Goal: Task Accomplishment & Management: Manage account settings

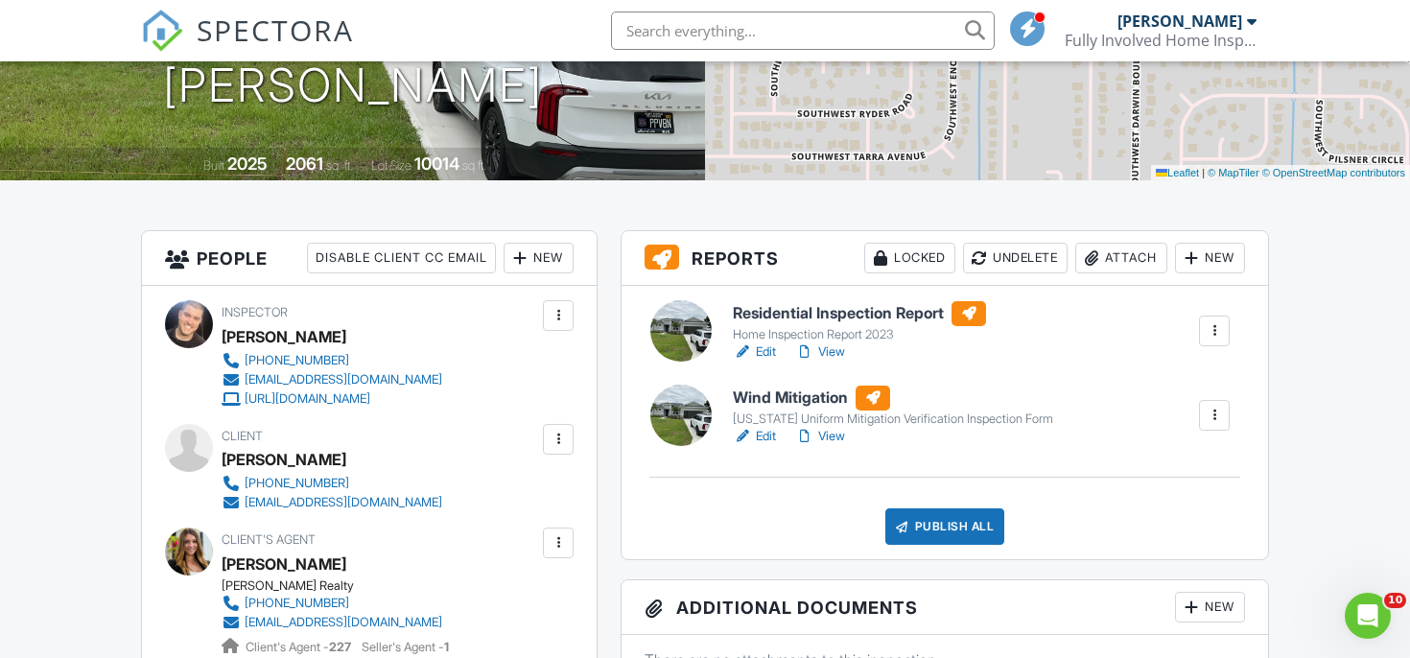
scroll to position [341, 0]
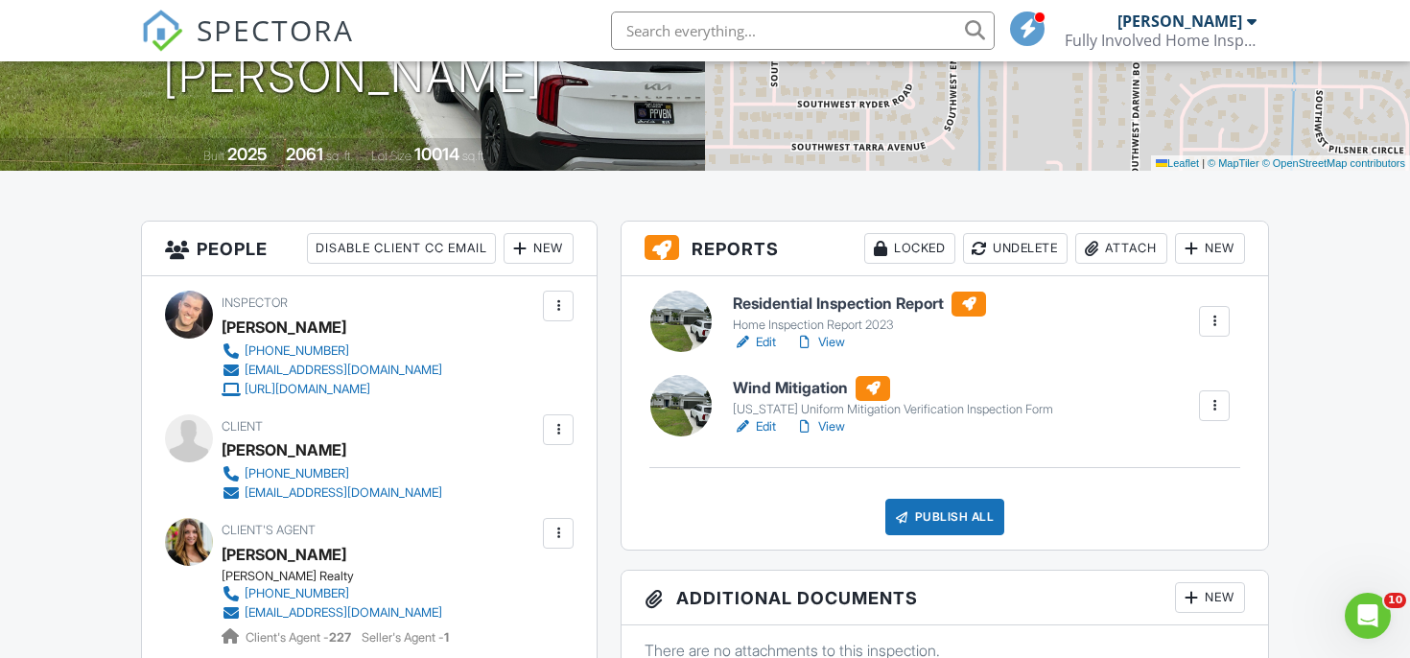
drag, startPoint x: 865, startPoint y: 321, endPoint x: 877, endPoint y: 317, distance: 12.5
click at [869, 321] on div "Home Inspection Report 2023" at bounding box center [859, 325] width 253 height 15
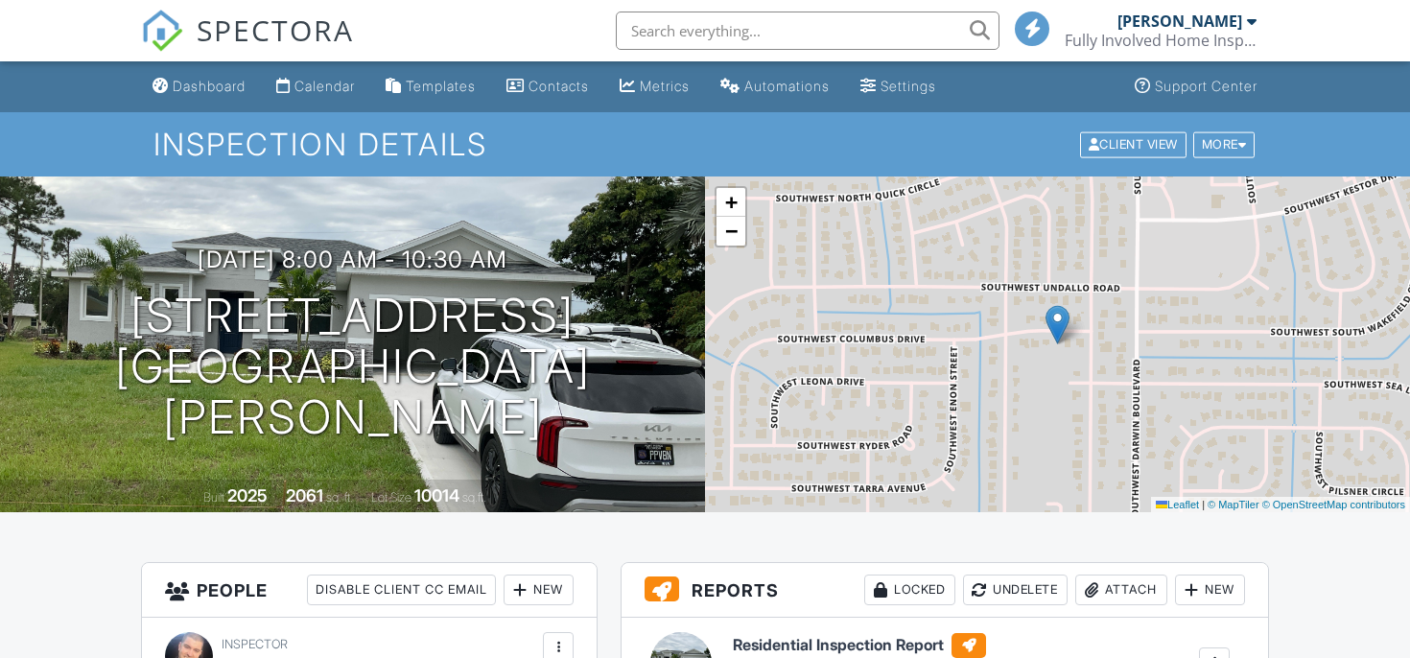
scroll to position [184, 0]
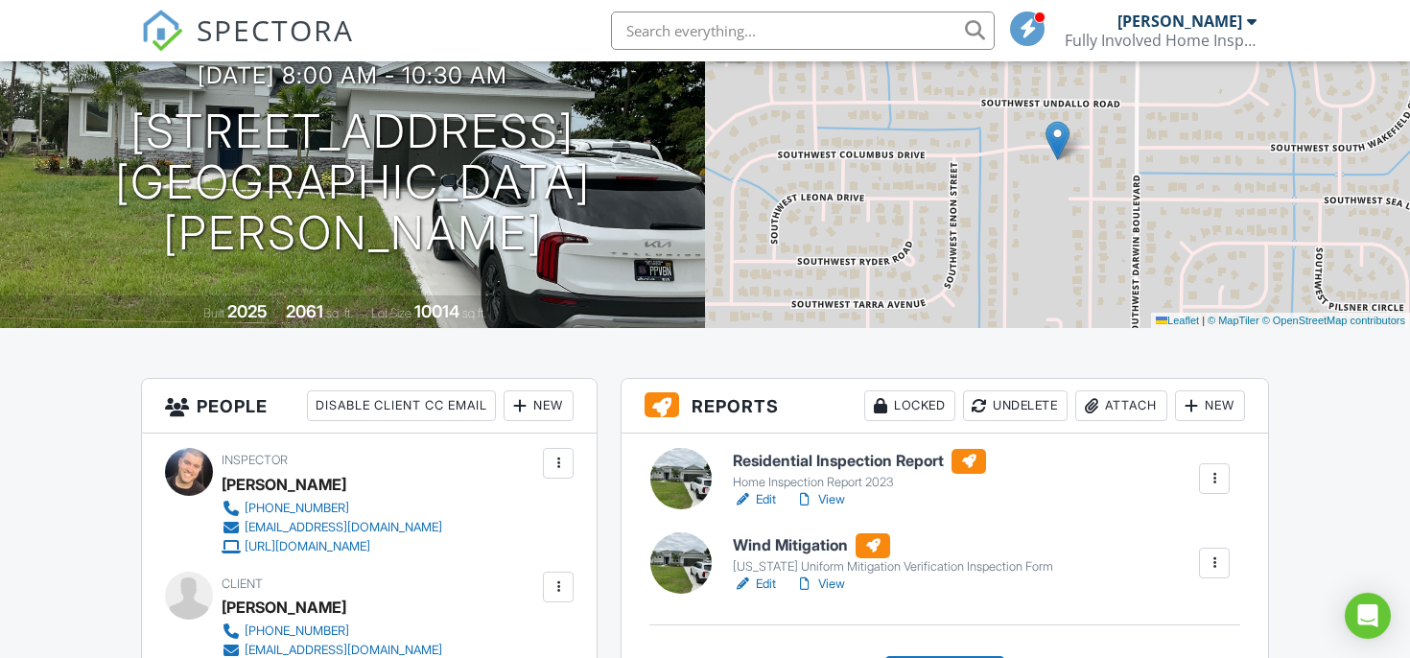
click at [906, 465] on h6 "Residential Inspection Report" at bounding box center [859, 461] width 253 height 25
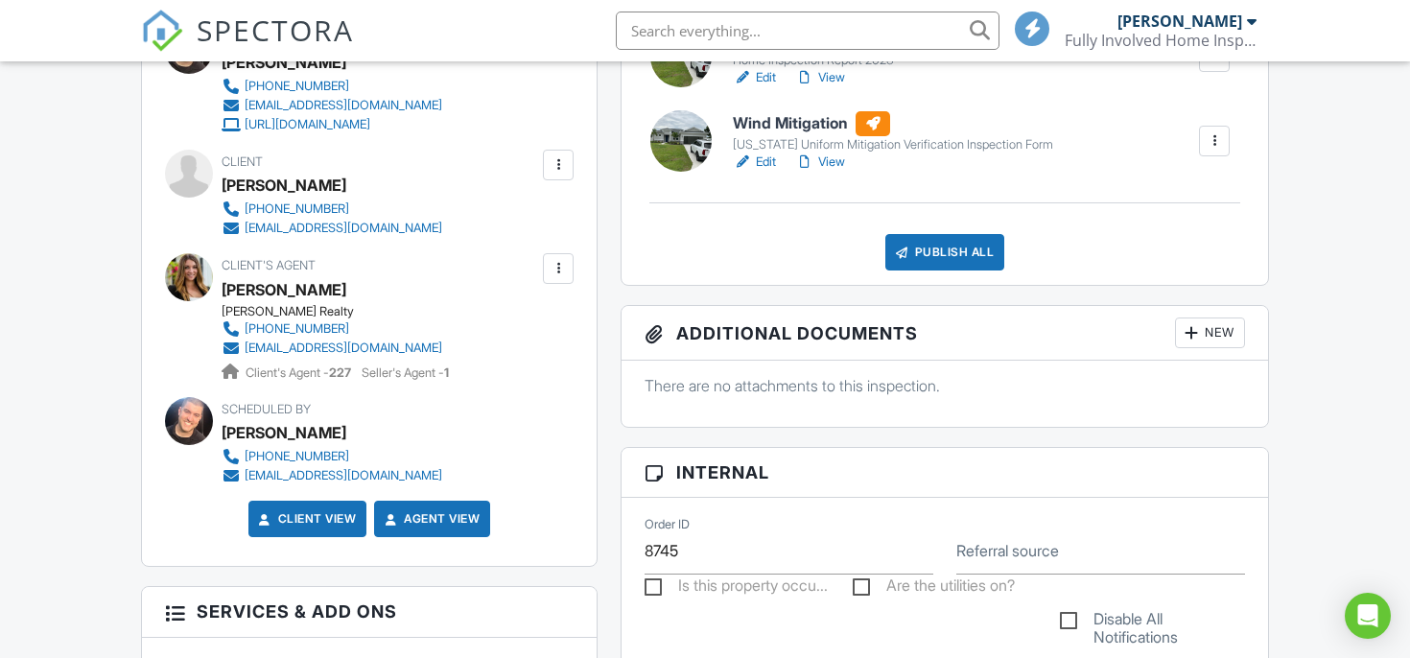
click at [953, 259] on div "Publish All" at bounding box center [945, 252] width 120 height 36
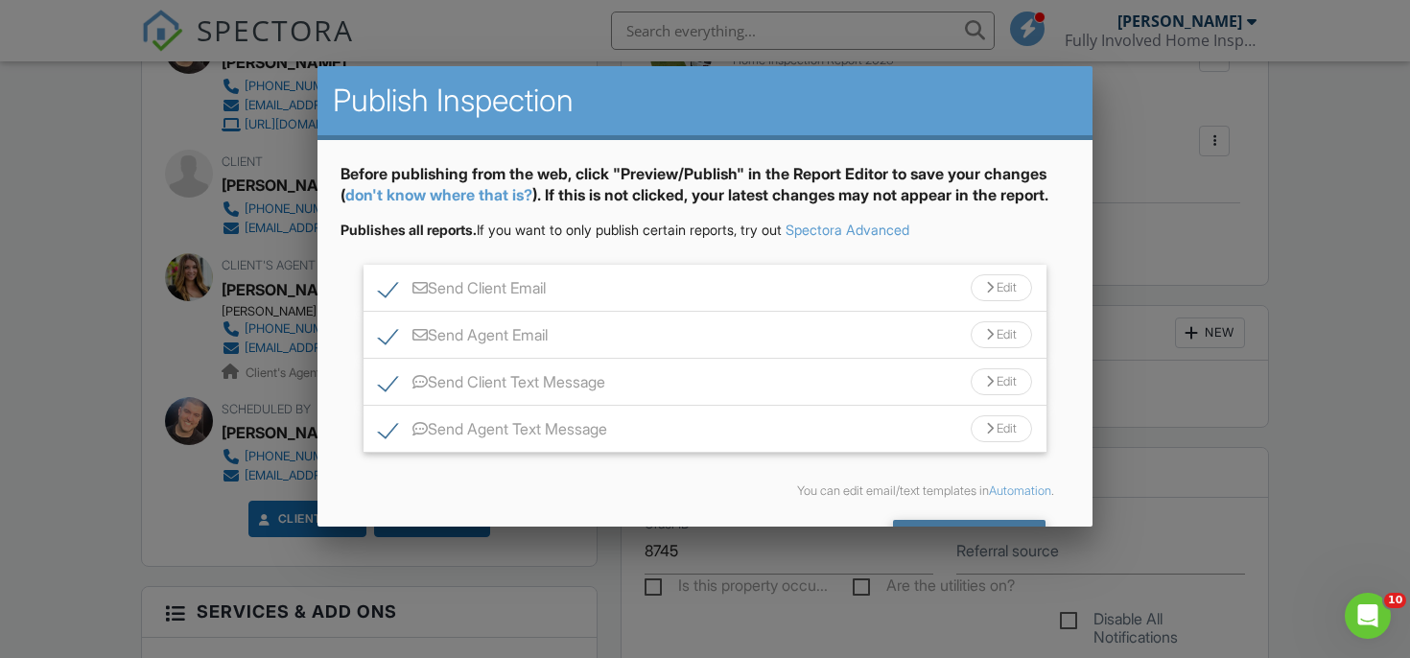
click at [981, 524] on div "Send All" at bounding box center [969, 537] width 153 height 35
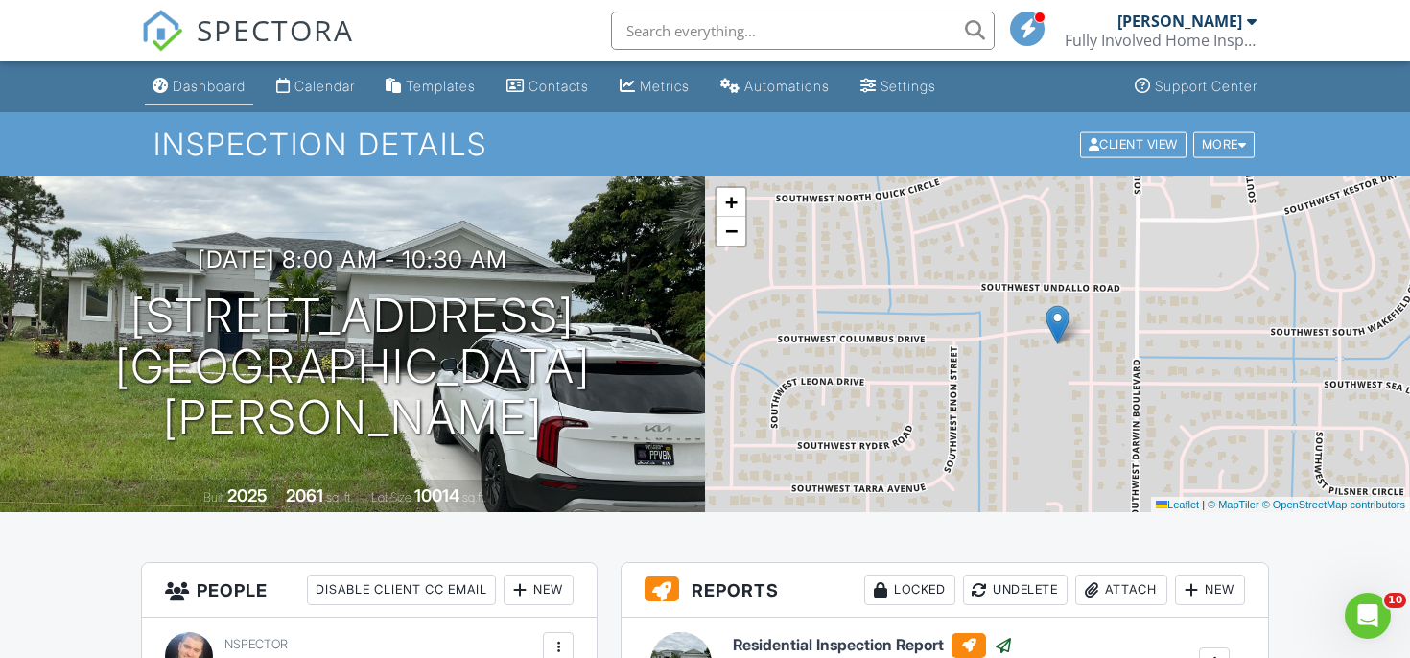
click at [232, 78] on div "Dashboard" at bounding box center [209, 86] width 73 height 16
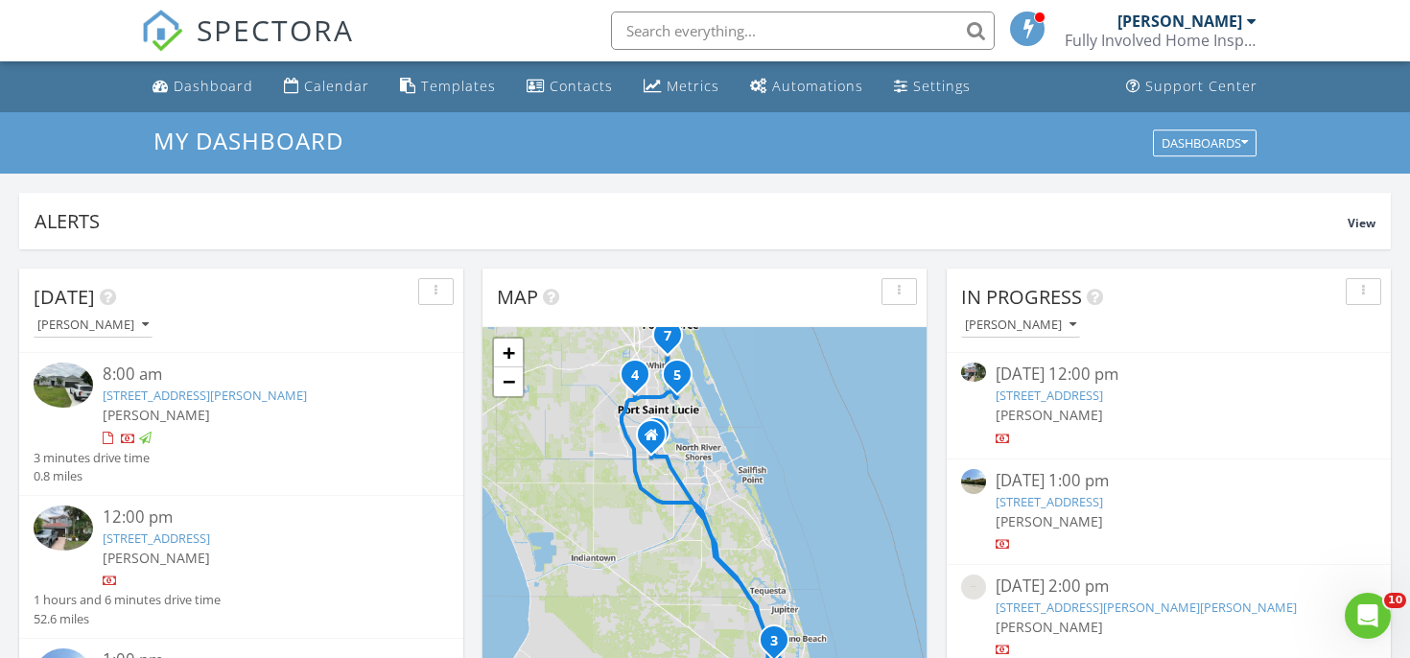
click at [1100, 400] on link "[STREET_ADDRESS]" at bounding box center [1049, 395] width 107 height 17
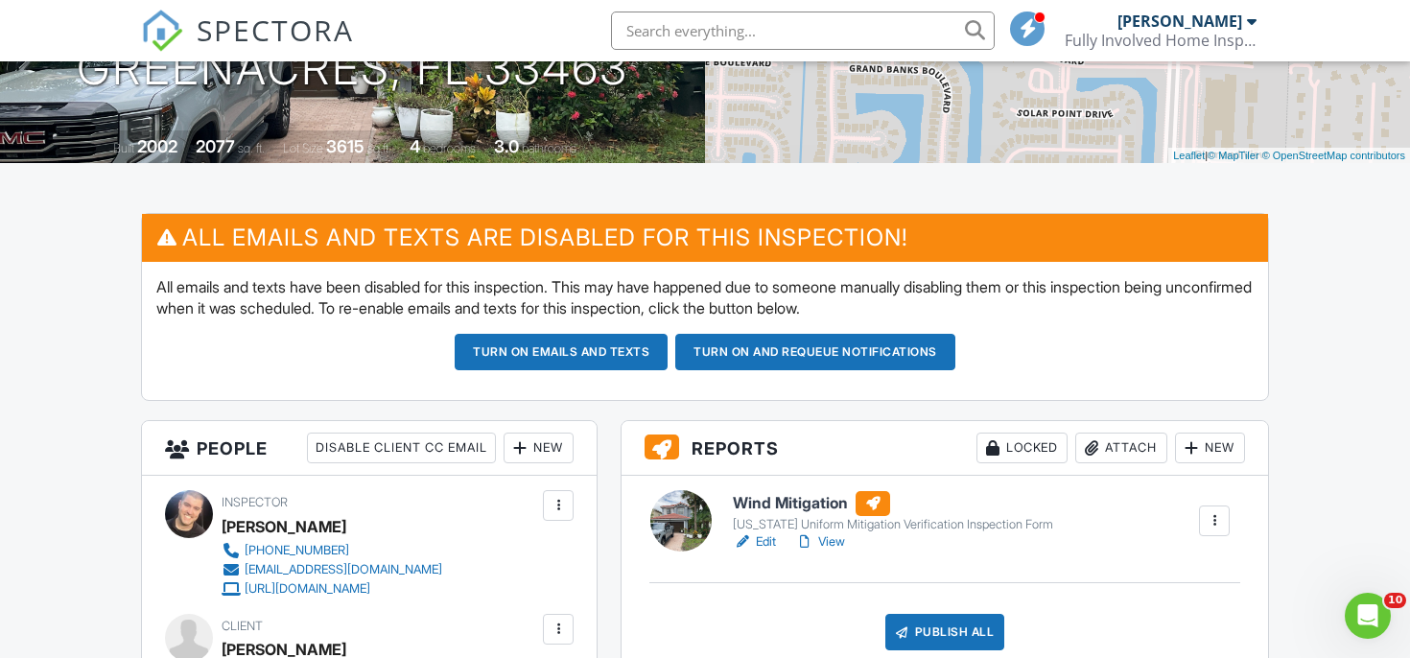
scroll to position [629, 0]
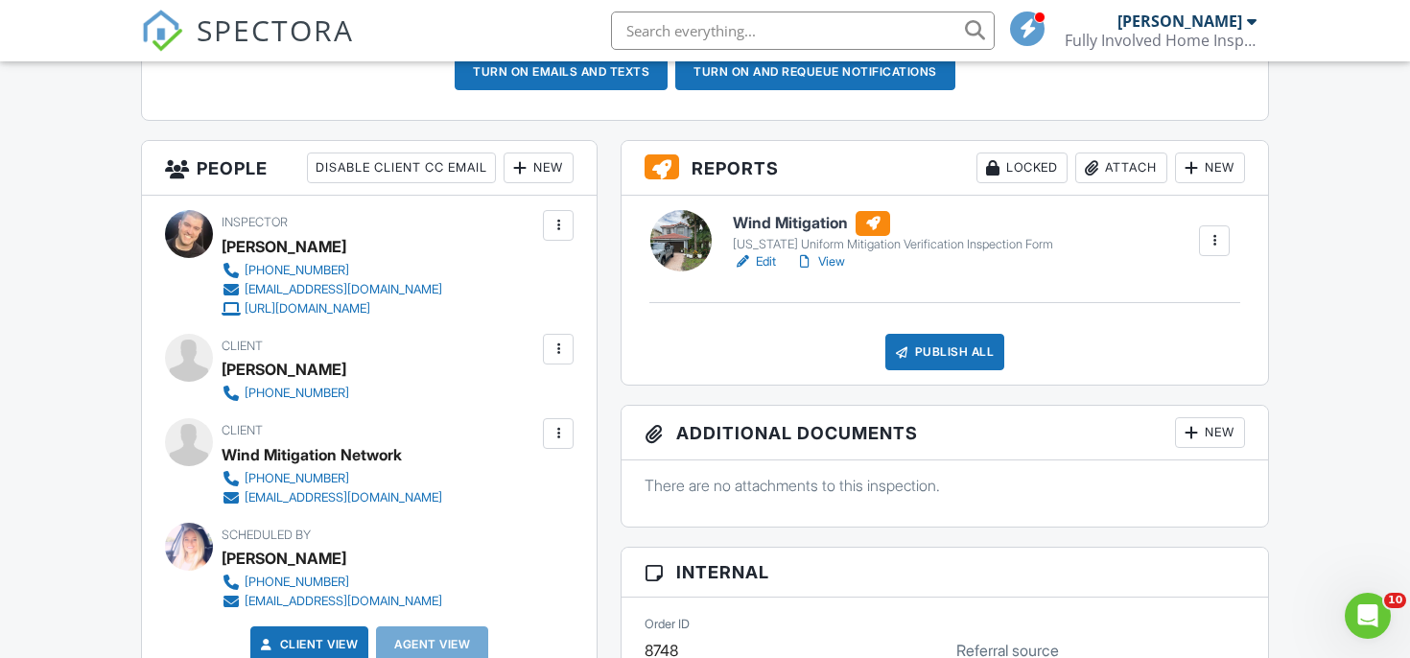
click at [752, 222] on h6 "Wind Mitigation" at bounding box center [893, 223] width 320 height 25
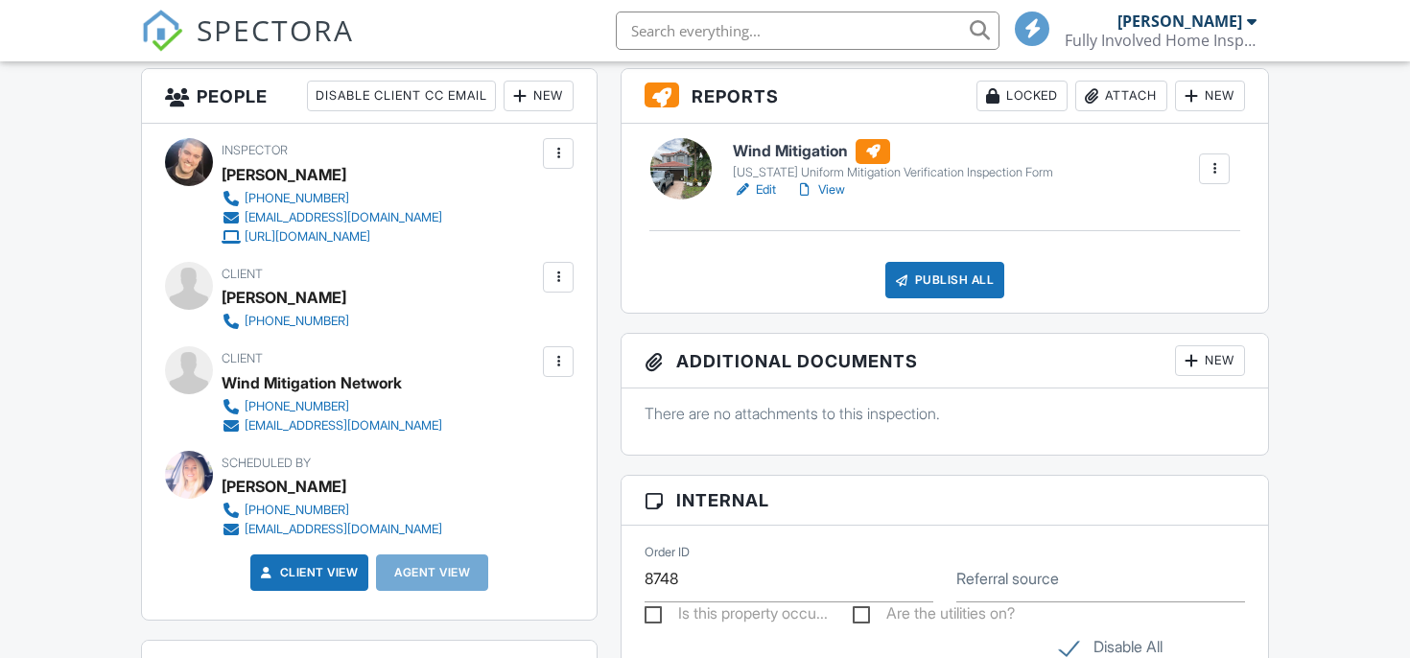
scroll to position [701, 0]
click at [933, 280] on div "Publish All" at bounding box center [945, 280] width 120 height 36
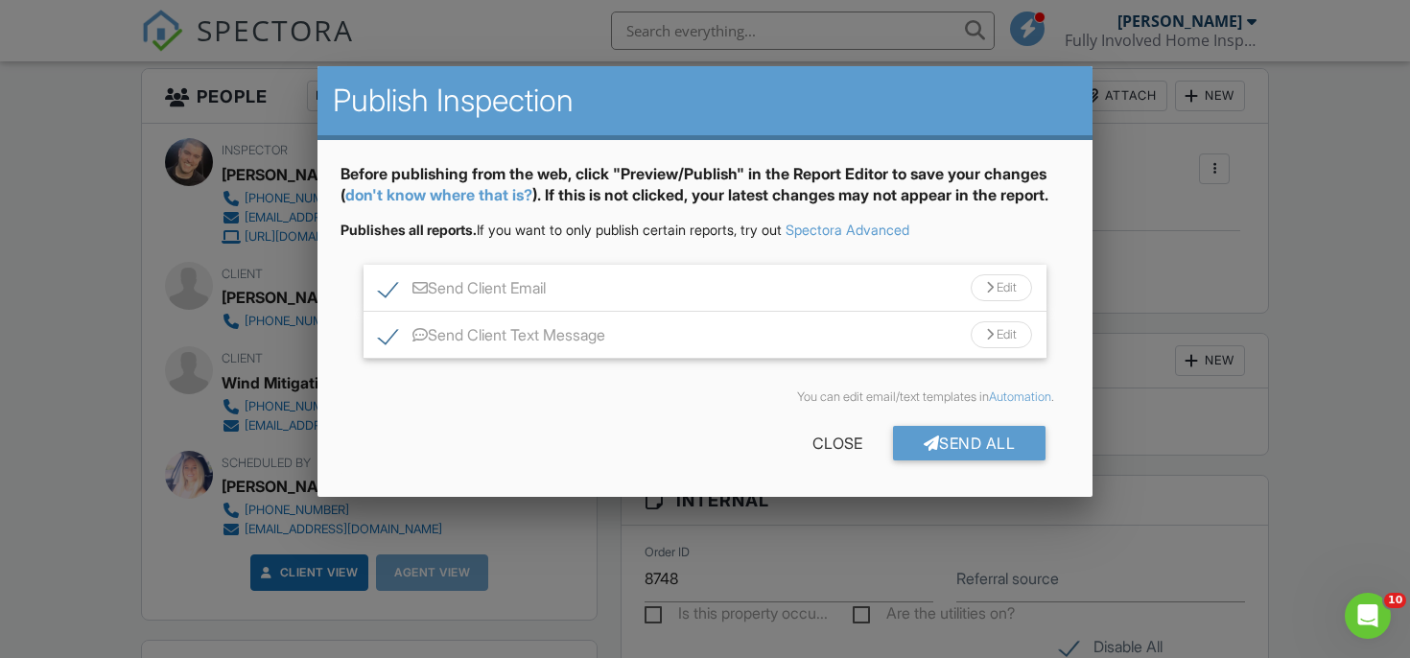
scroll to position [0, 0]
click at [390, 333] on label "Send Client Text Message" at bounding box center [492, 338] width 226 height 24
checkbox input "false"
click at [1000, 453] on div "Send All" at bounding box center [969, 443] width 153 height 35
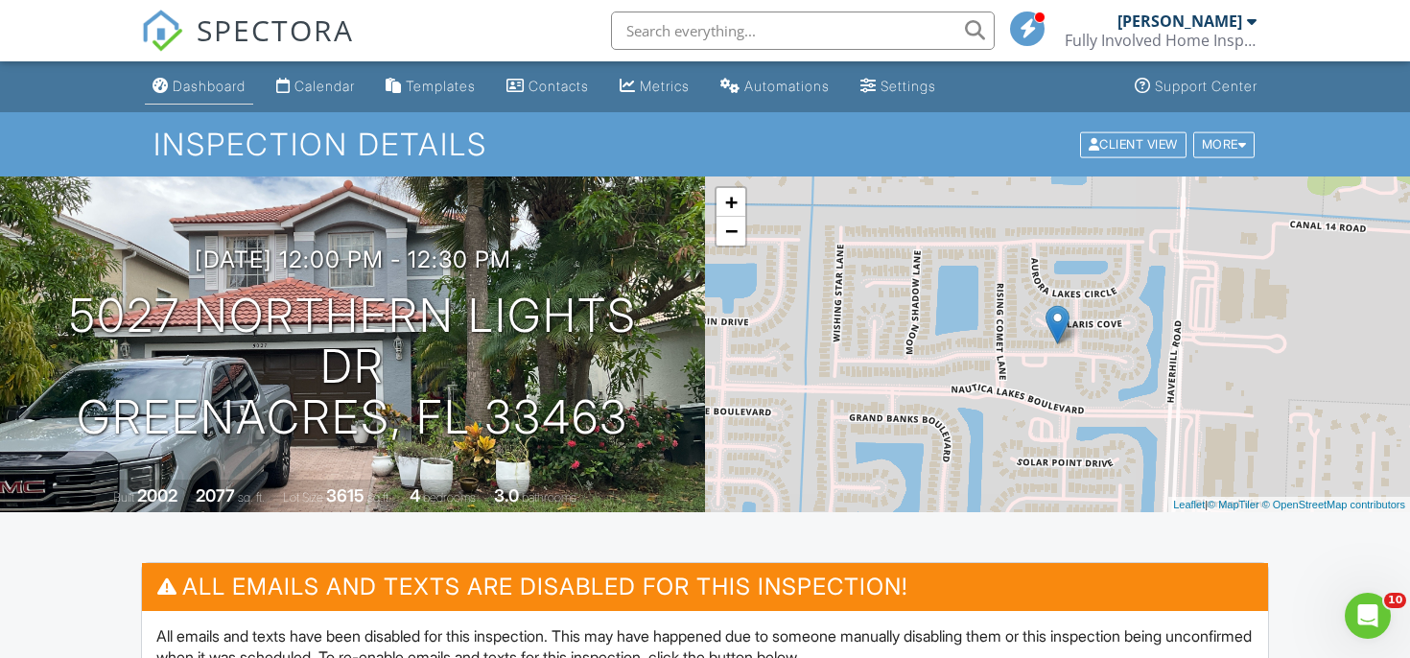
click at [204, 97] on link "Dashboard" at bounding box center [199, 86] width 108 height 35
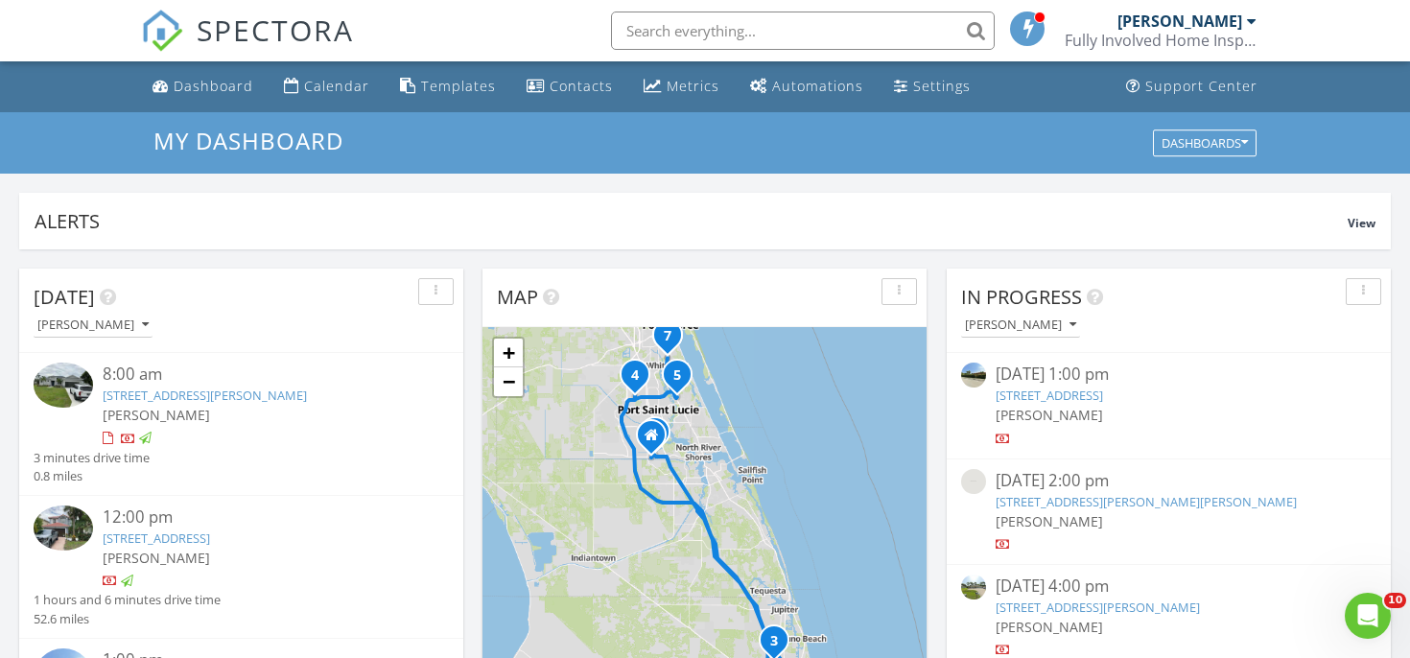
click at [1096, 493] on div "08/27/25 2:00 pm" at bounding box center [1169, 481] width 346 height 24
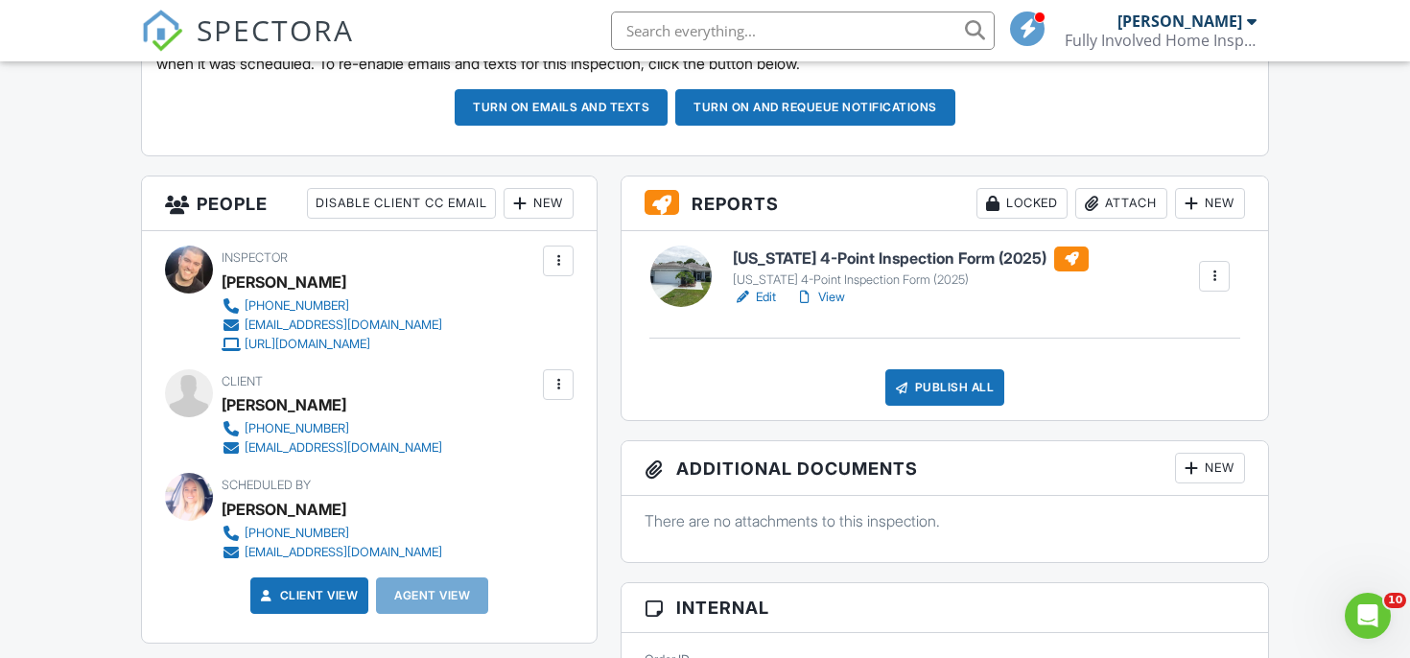
scroll to position [341, 0]
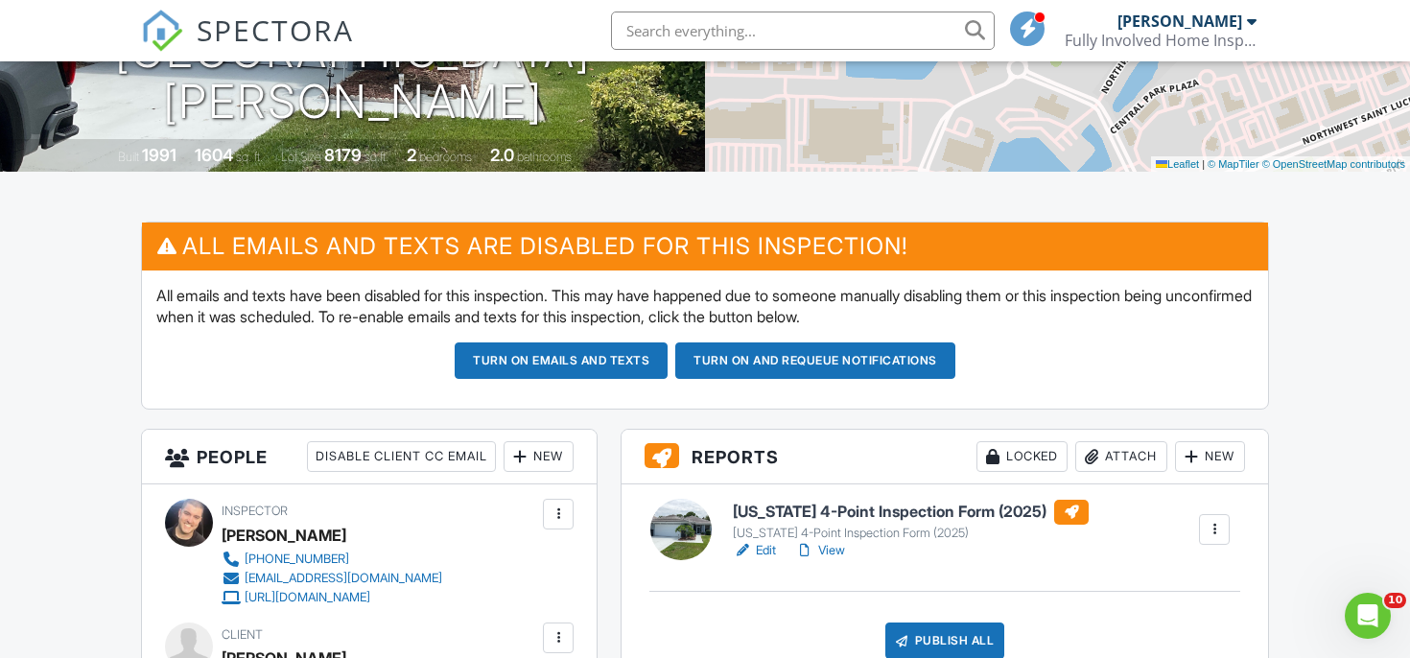
click at [774, 517] on h6 "Florida 4-Point Inspection Form (2025)" at bounding box center [911, 512] width 356 height 25
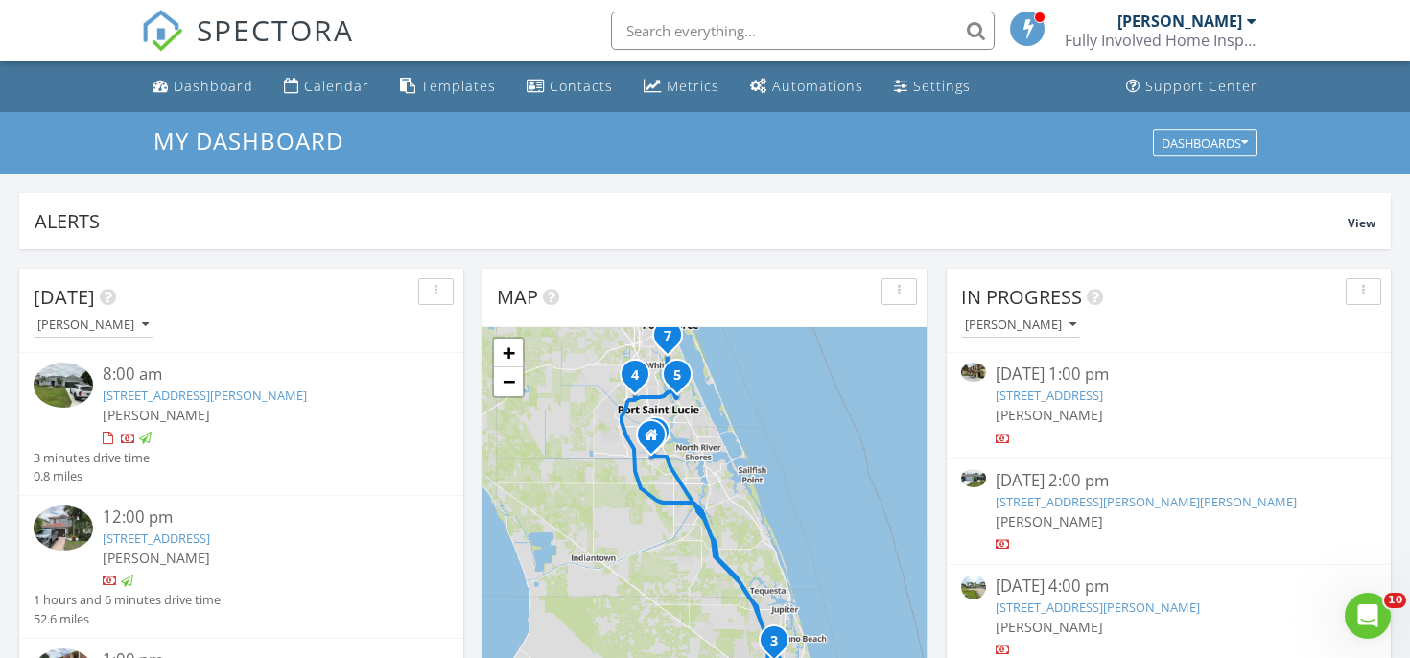
click at [1032, 510] on link "156 NW Bentley Cir, Port St. Lucie, FL 34986" at bounding box center [1146, 501] width 301 height 17
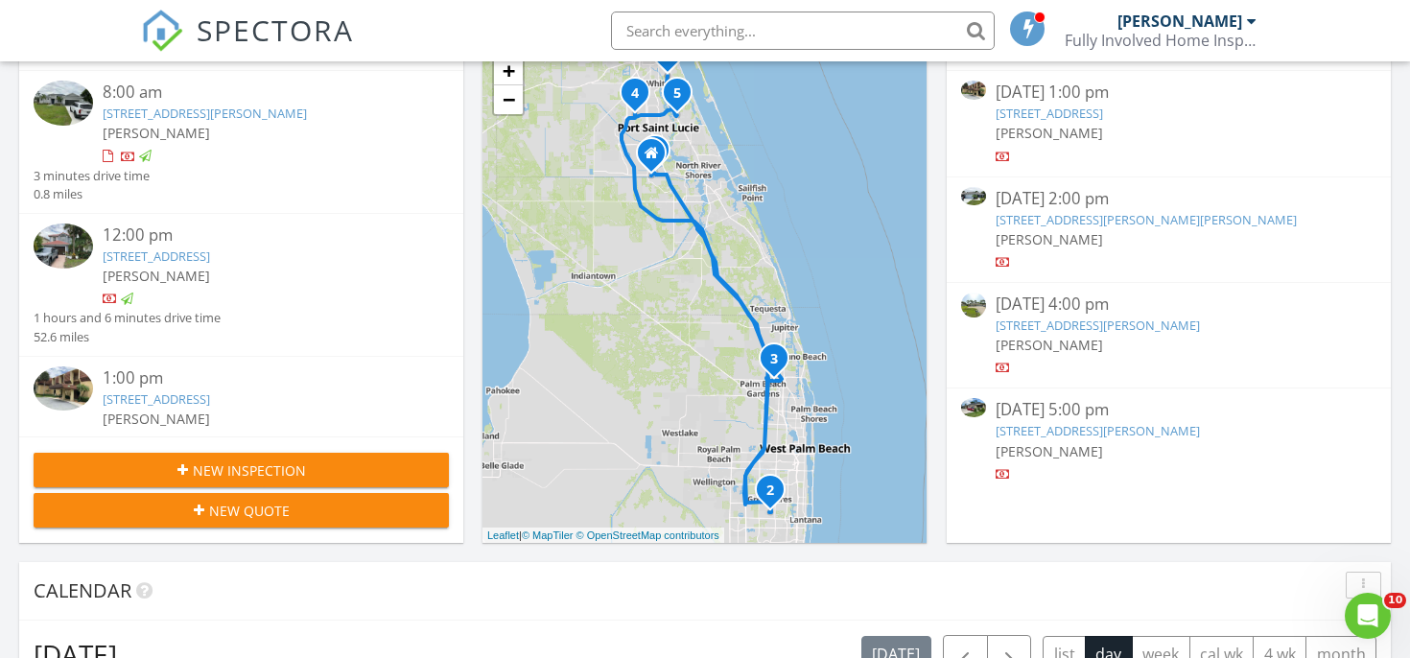
scroll to position [384, 0]
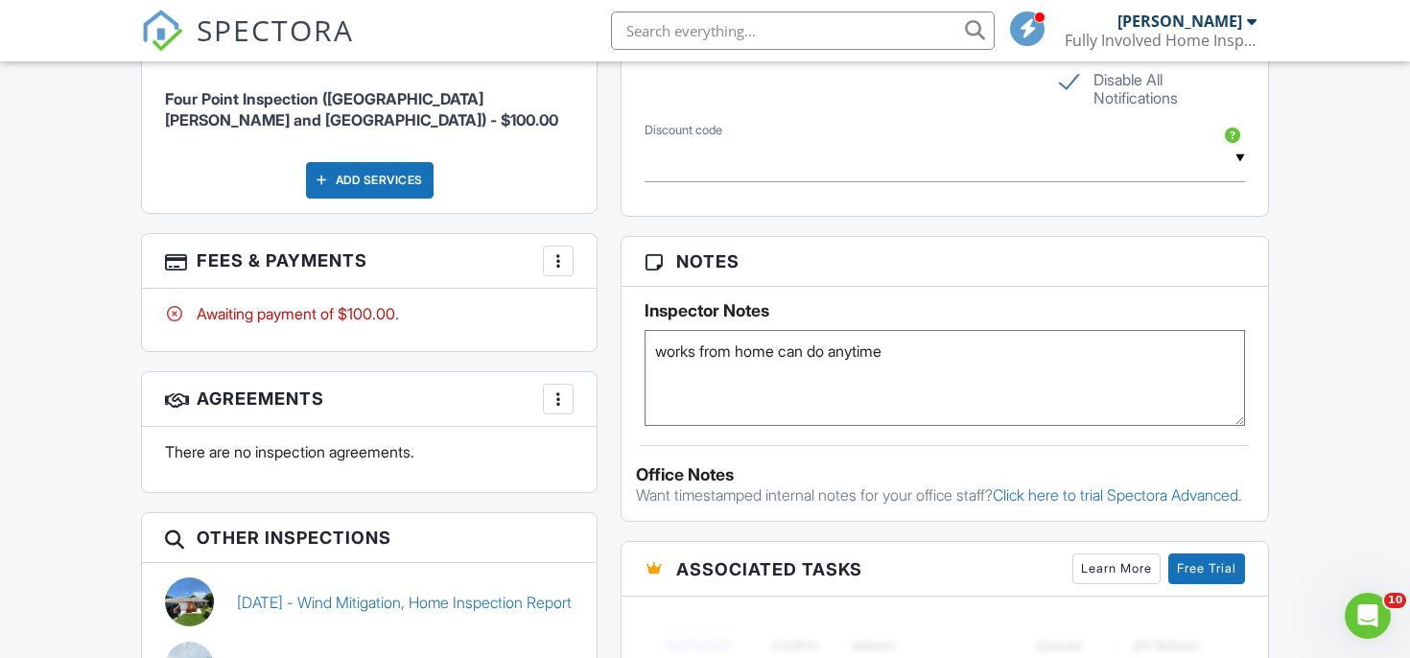
scroll to position [1648, 0]
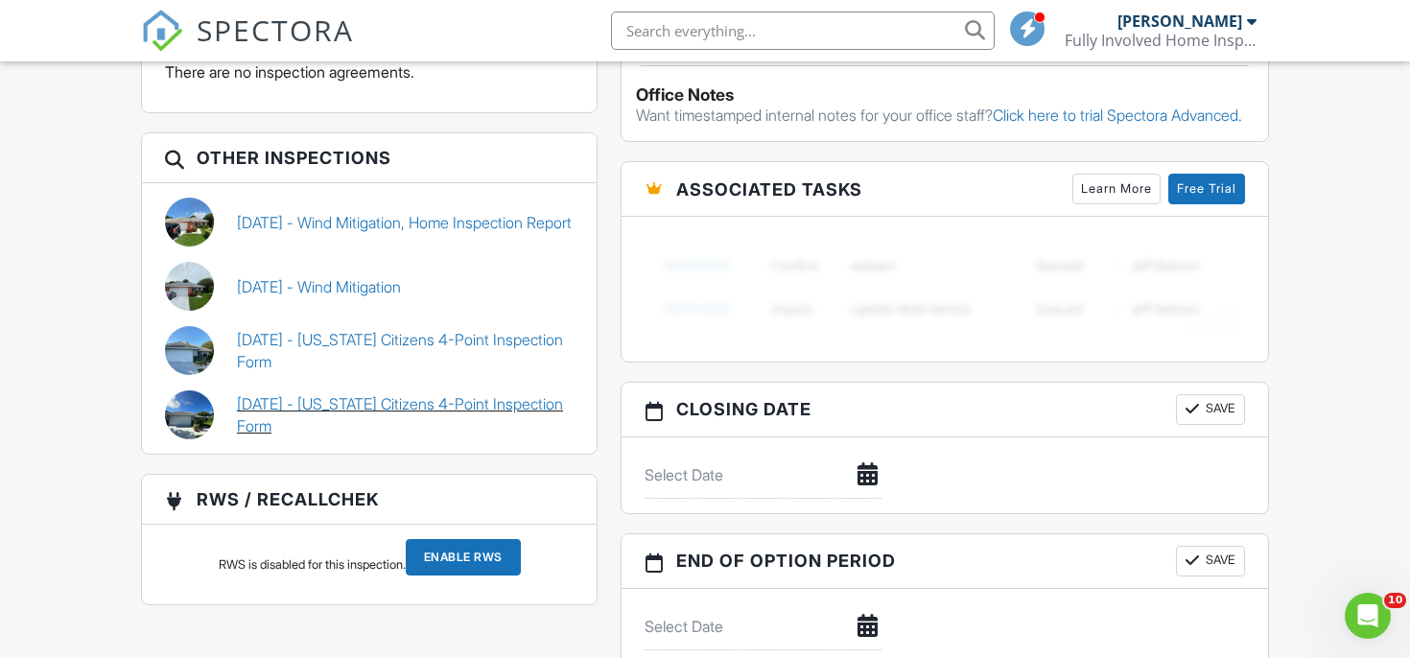
click at [365, 400] on link "09/05/2023 - Florida Citizens 4-Point Inspection Form" at bounding box center [405, 414] width 337 height 43
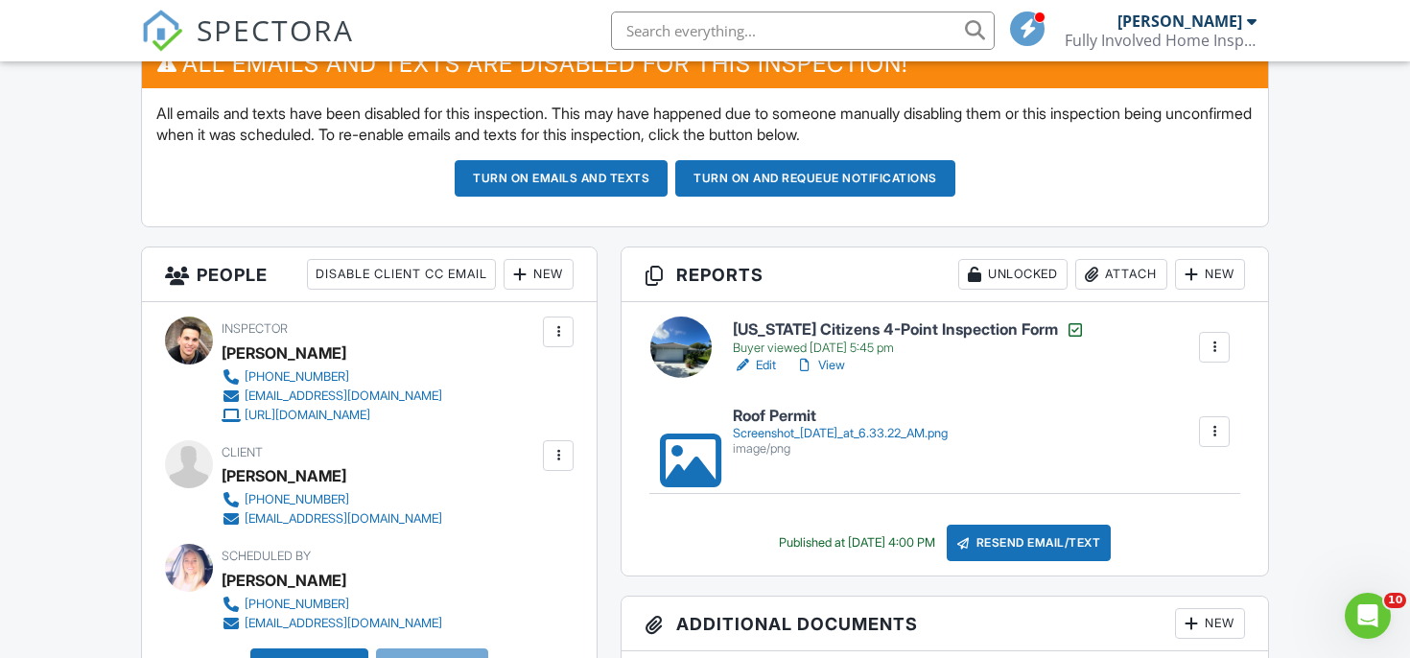
click at [844, 362] on link "View" at bounding box center [820, 365] width 50 height 19
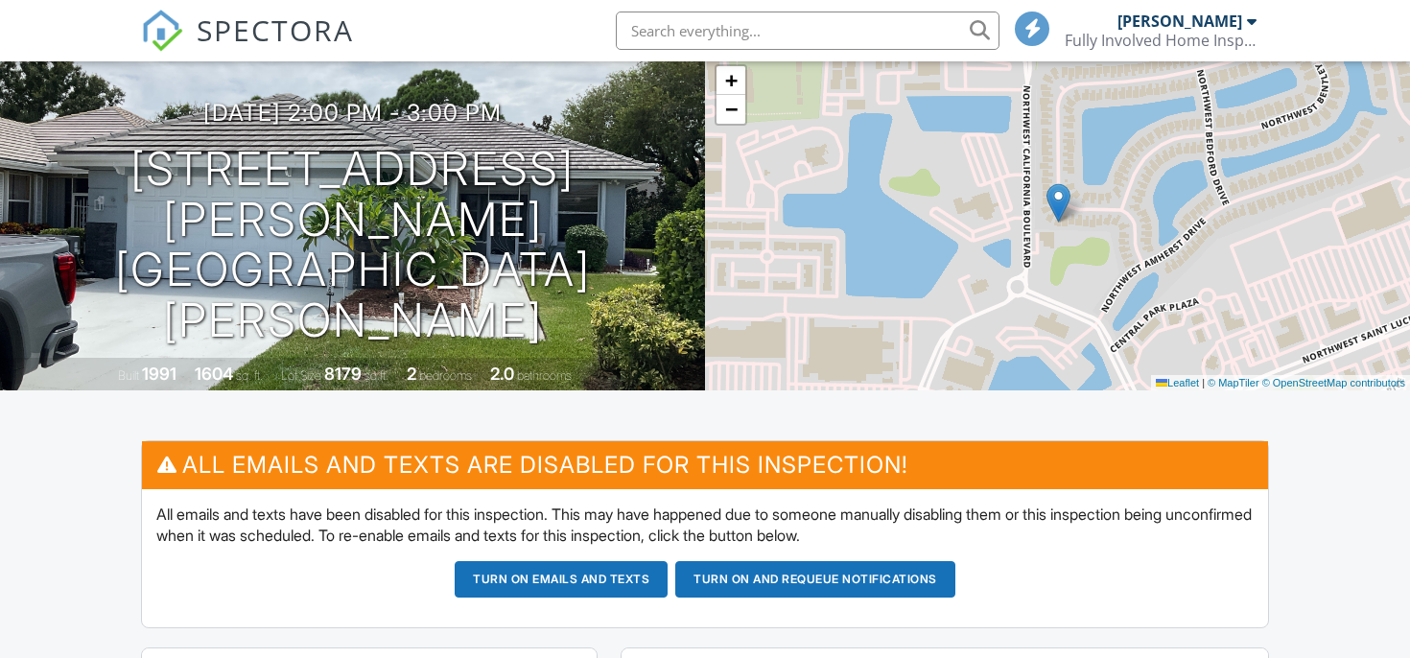
scroll to position [402, 0]
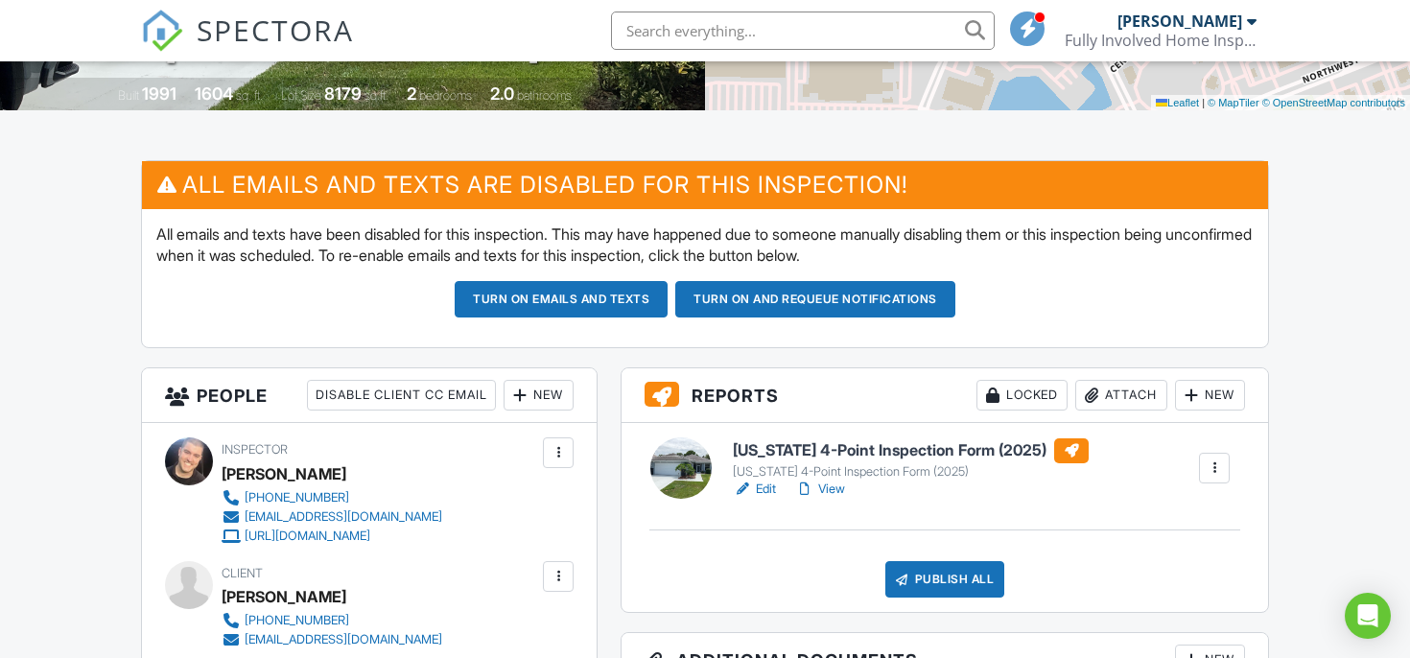
click at [904, 589] on div at bounding box center [901, 579] width 19 height 19
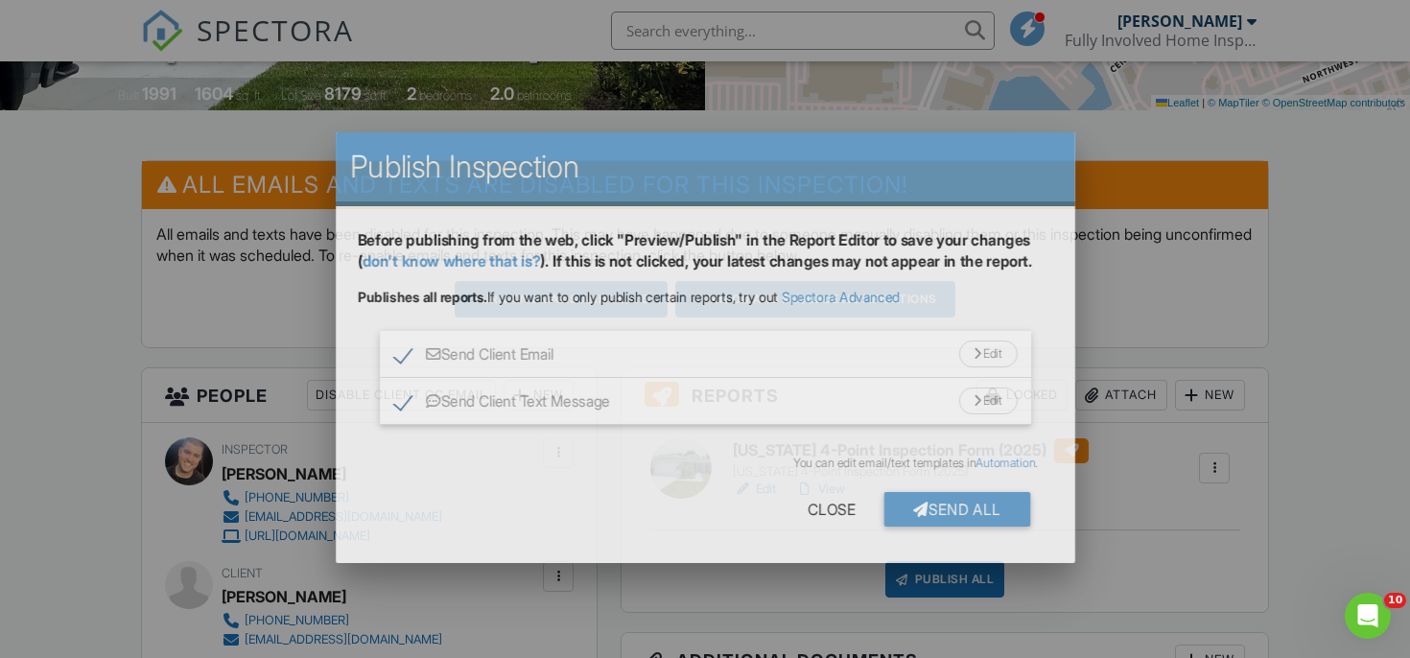
scroll to position [0, 0]
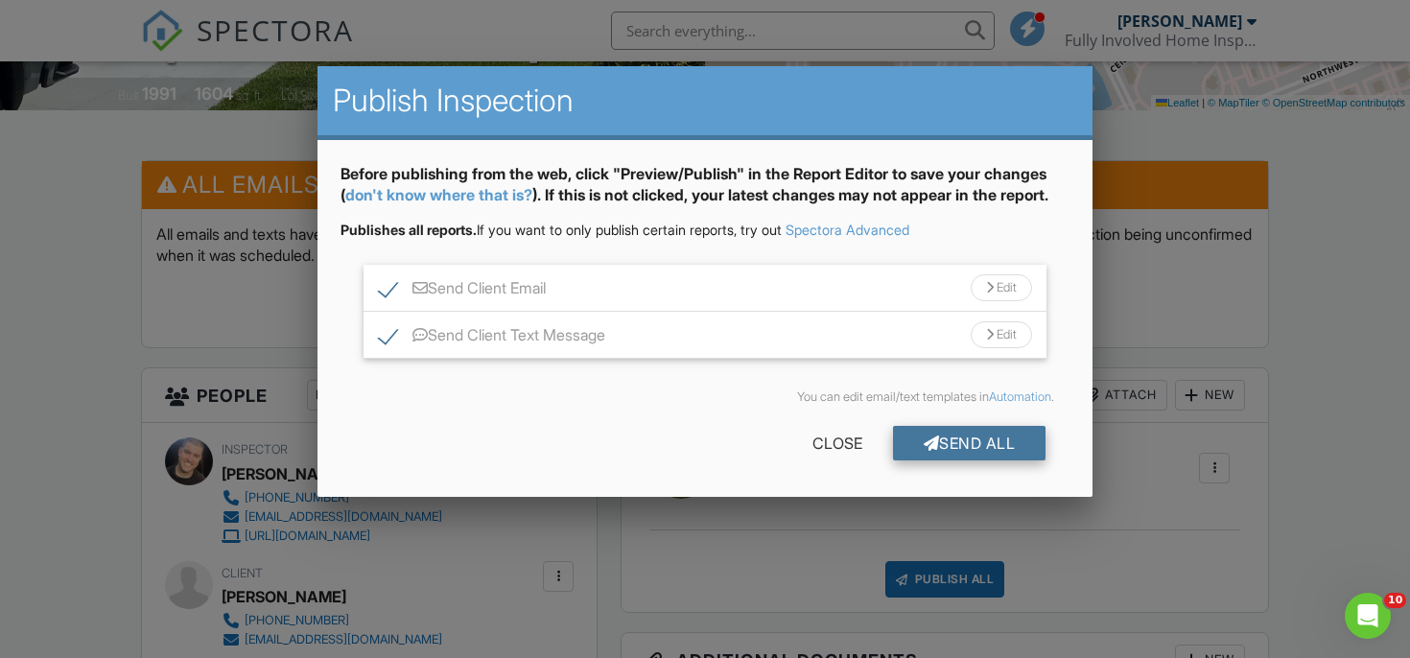
click at [945, 457] on div "Send All" at bounding box center [969, 443] width 153 height 35
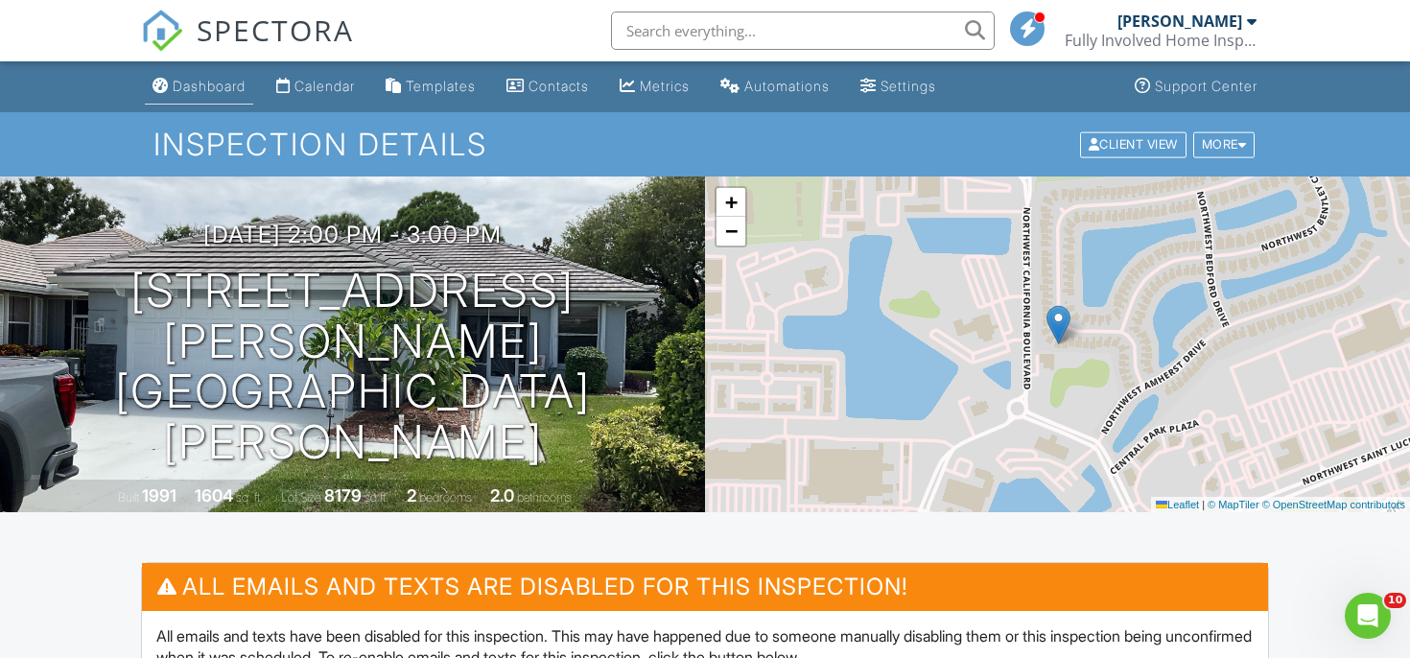
click at [238, 79] on div "Dashboard" at bounding box center [209, 86] width 73 height 16
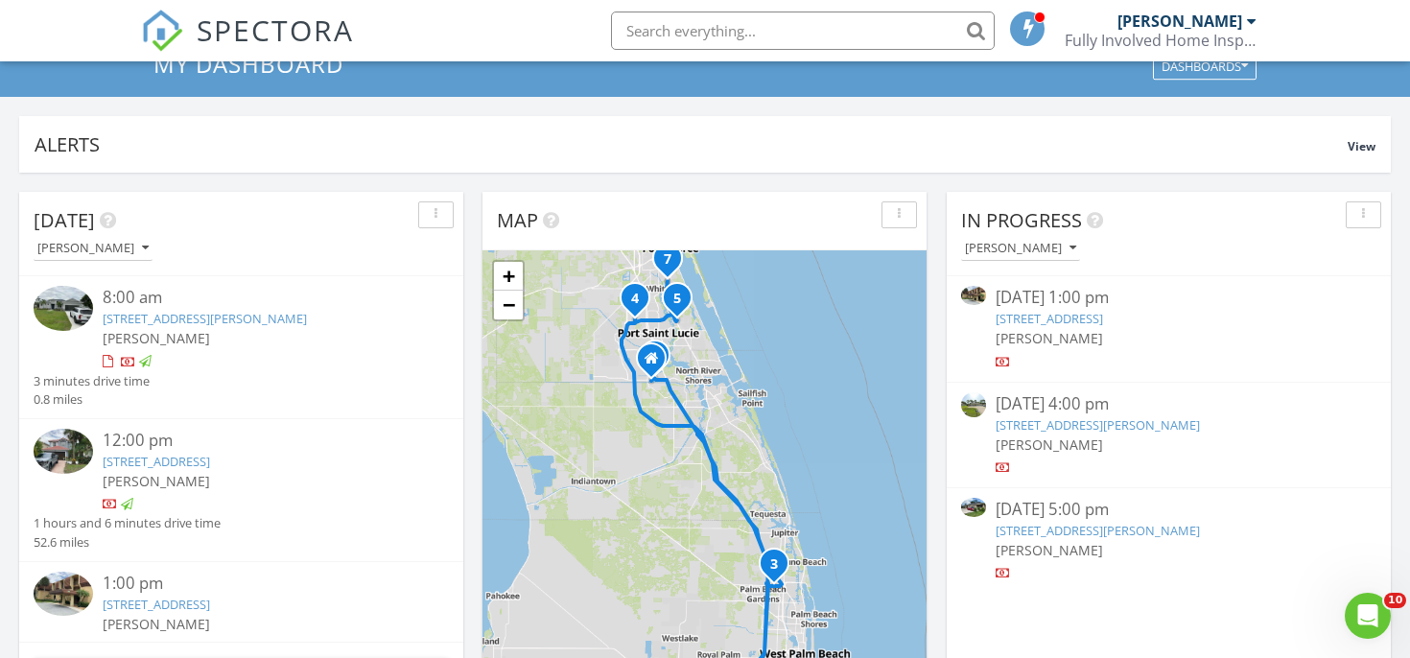
scroll to position [125, 0]
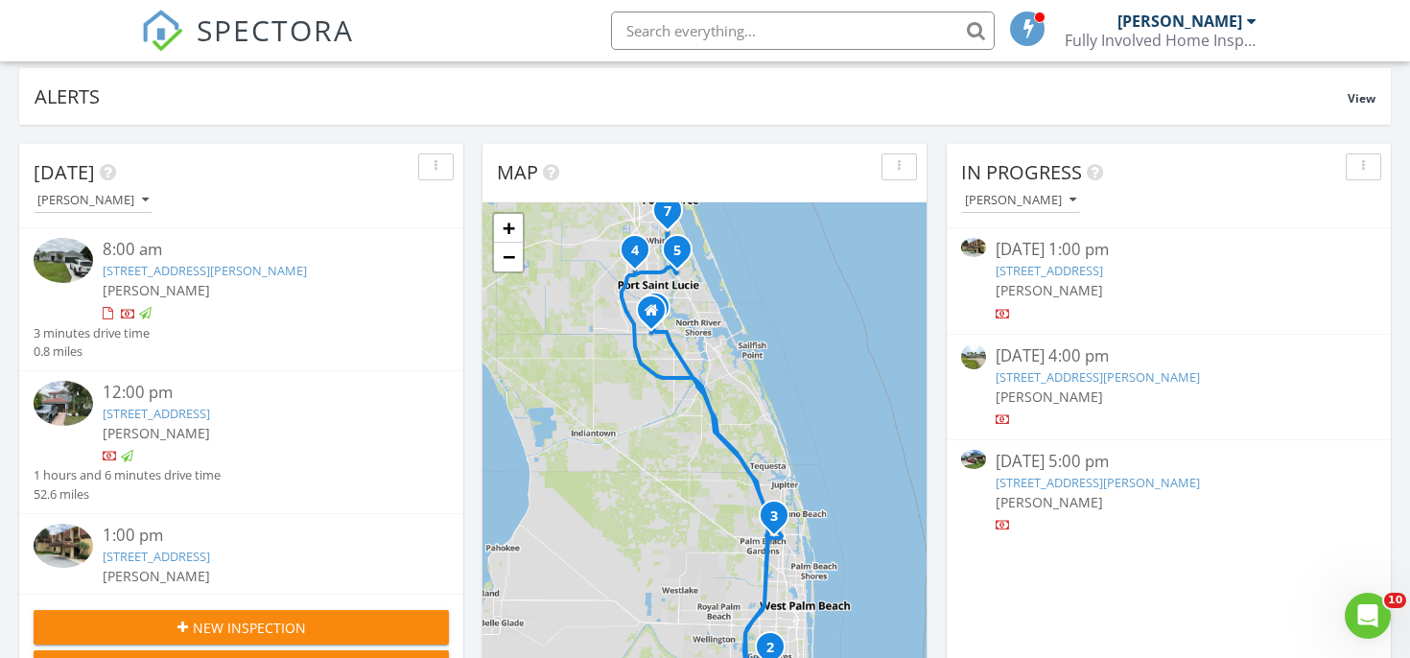
click at [1102, 271] on link "[STREET_ADDRESS]" at bounding box center [1049, 270] width 107 height 17
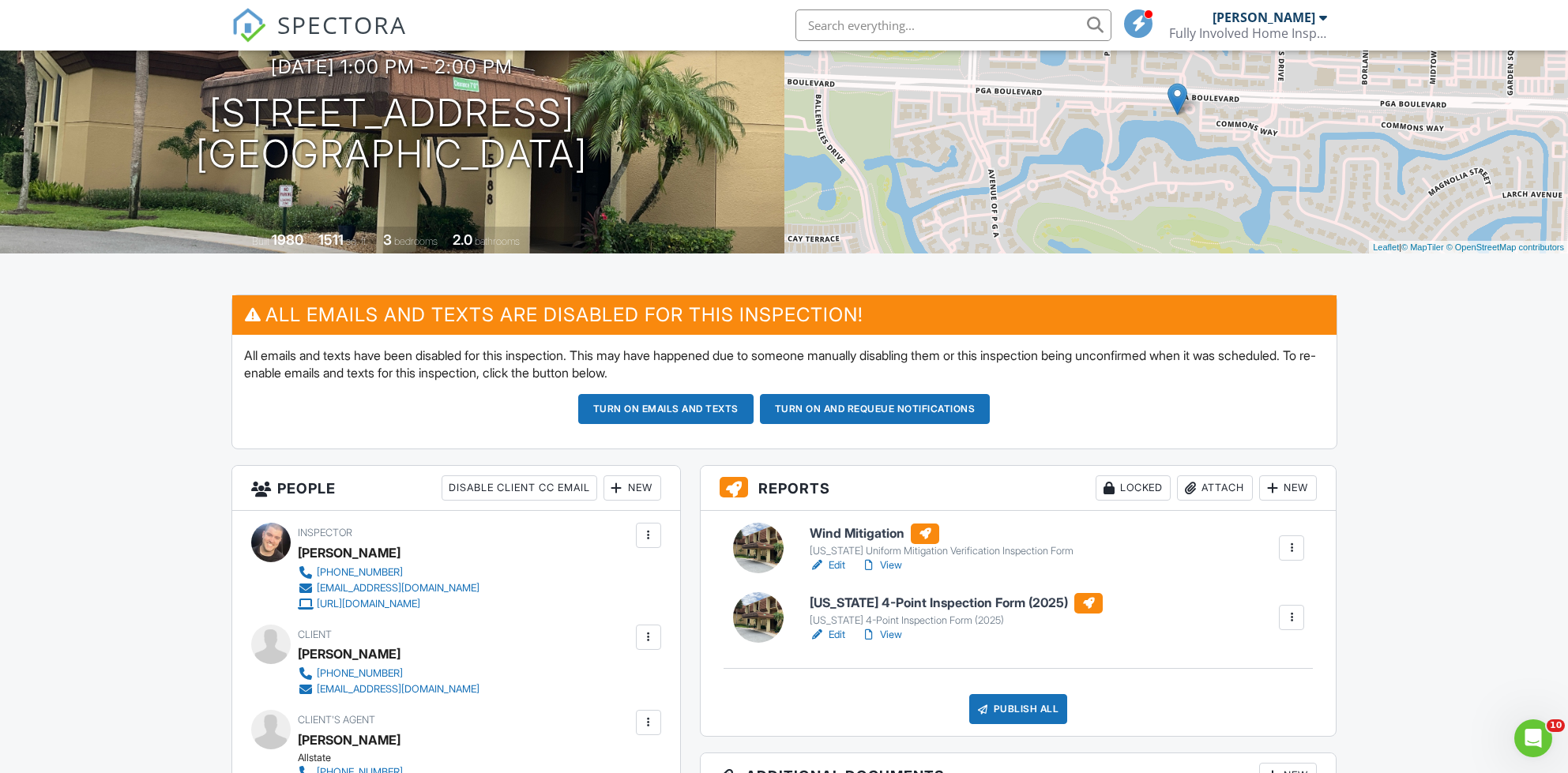
scroll to position [217, 0]
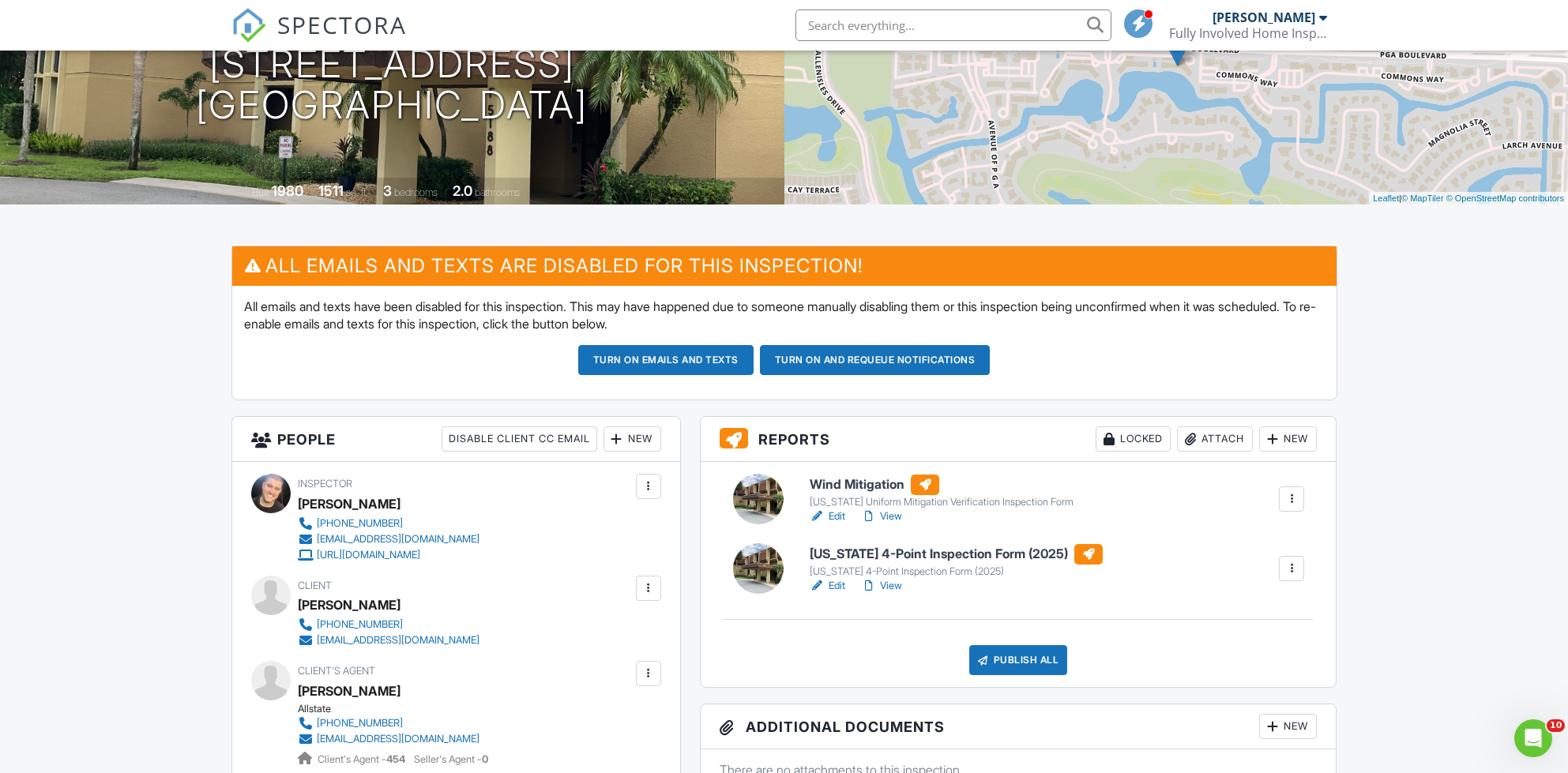
click at [908, 541] on h6 "[US_STATE] 4-Point Inspection Form (2025)" at bounding box center [956, 554] width 293 height 21
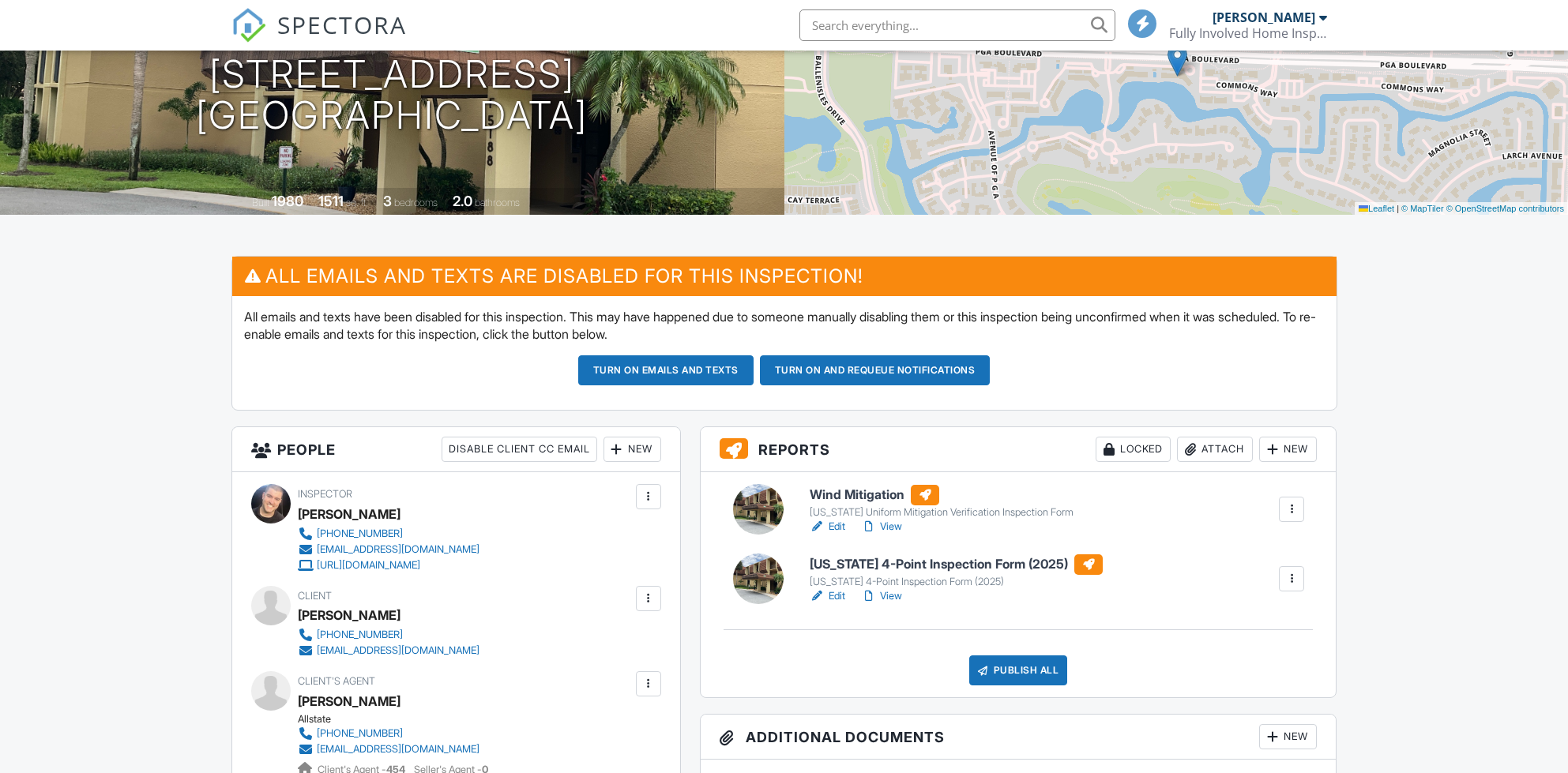
scroll to position [207, 0]
click at [889, 495] on h6 "Wind Mitigation" at bounding box center [941, 495] width 264 height 21
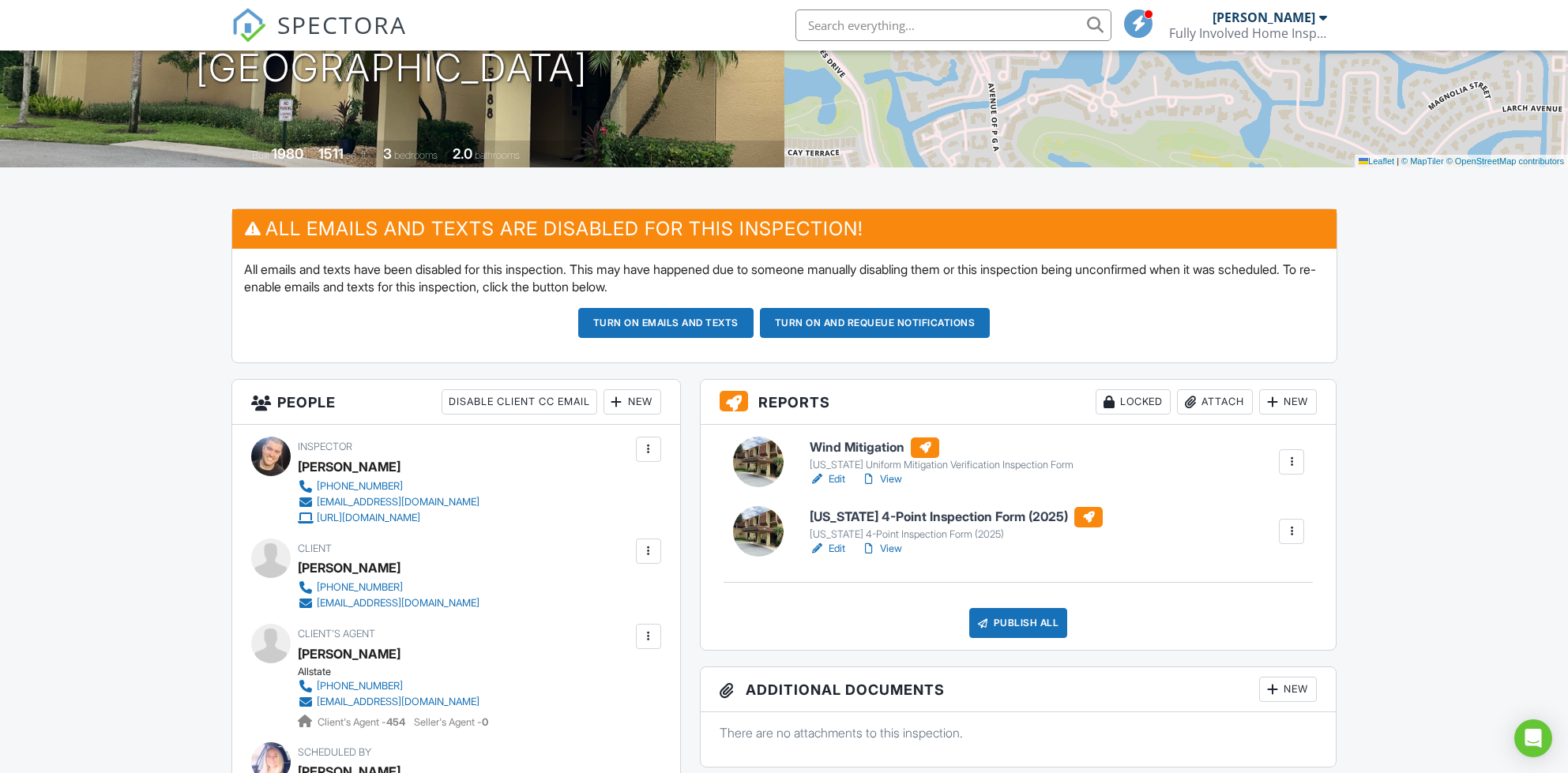
click at [896, 552] on link "View" at bounding box center [882, 548] width 41 height 16
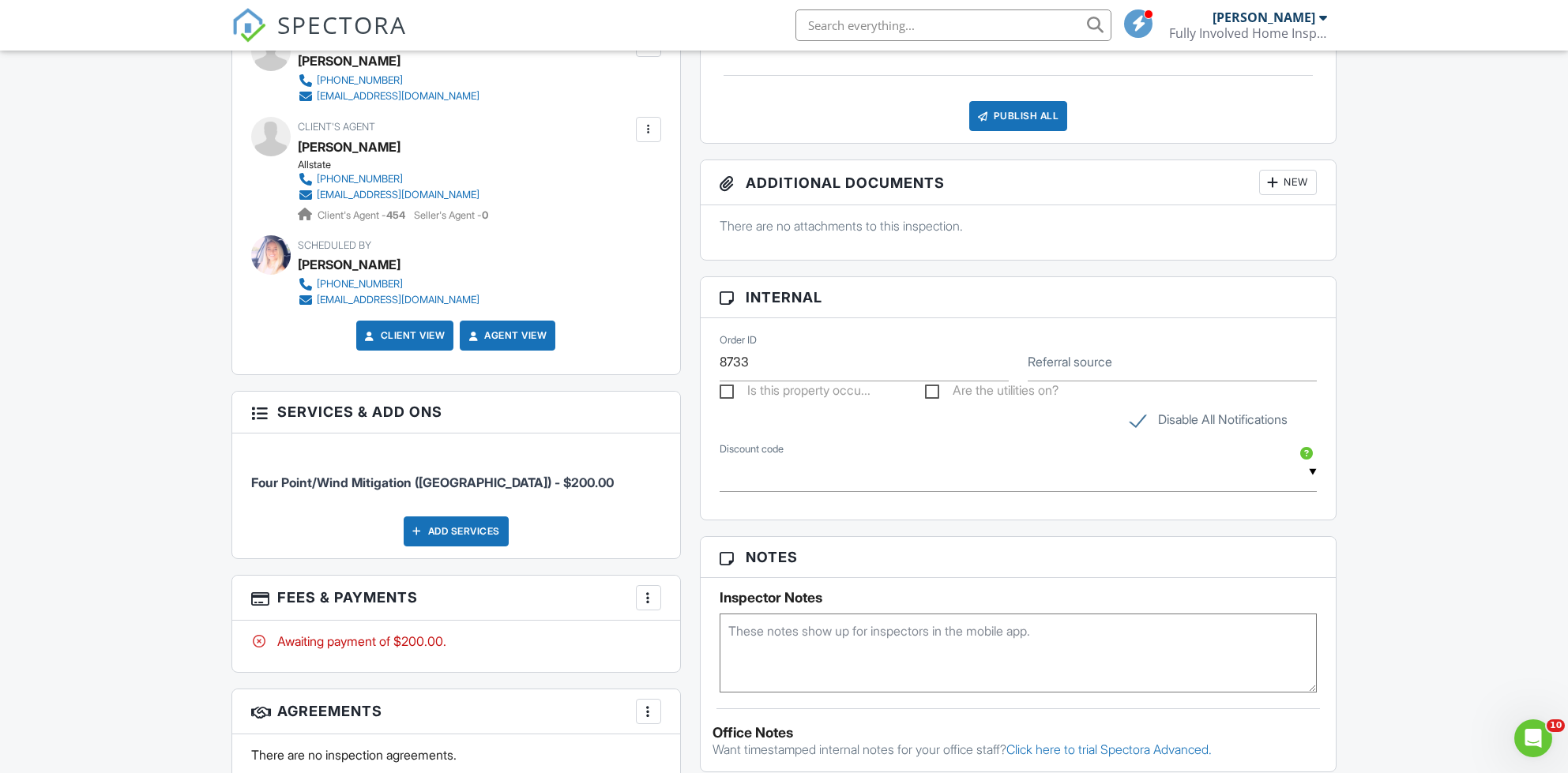
click at [650, 603] on div at bounding box center [648, 598] width 16 height 16
click at [678, 760] on div "Paid In Full" at bounding box center [727, 764] width 152 height 19
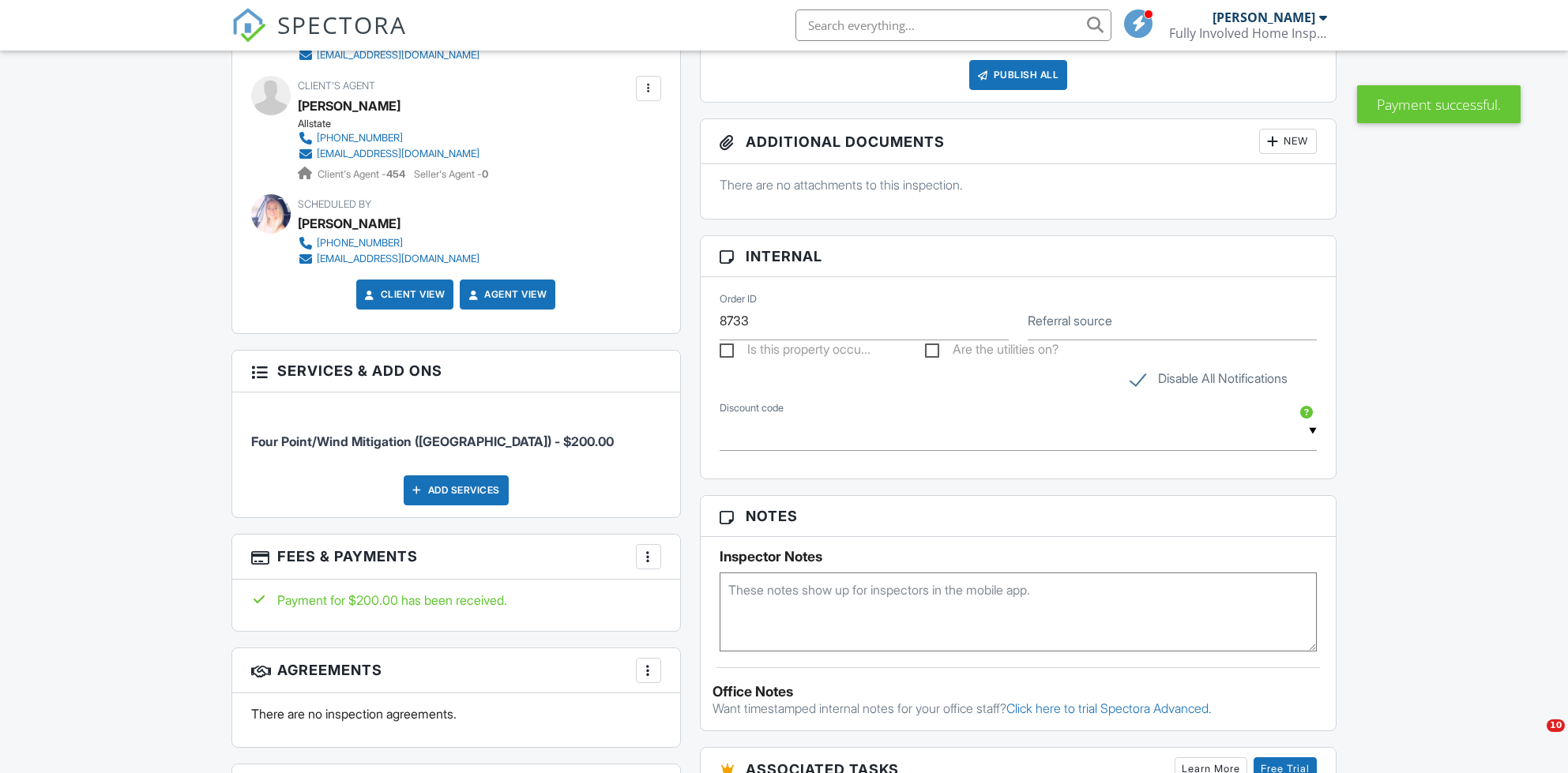
click at [647, 560] on div at bounding box center [648, 556] width 16 height 16
click at [709, 600] on li "Edit Fees & Payments" at bounding box center [728, 605] width 165 height 40
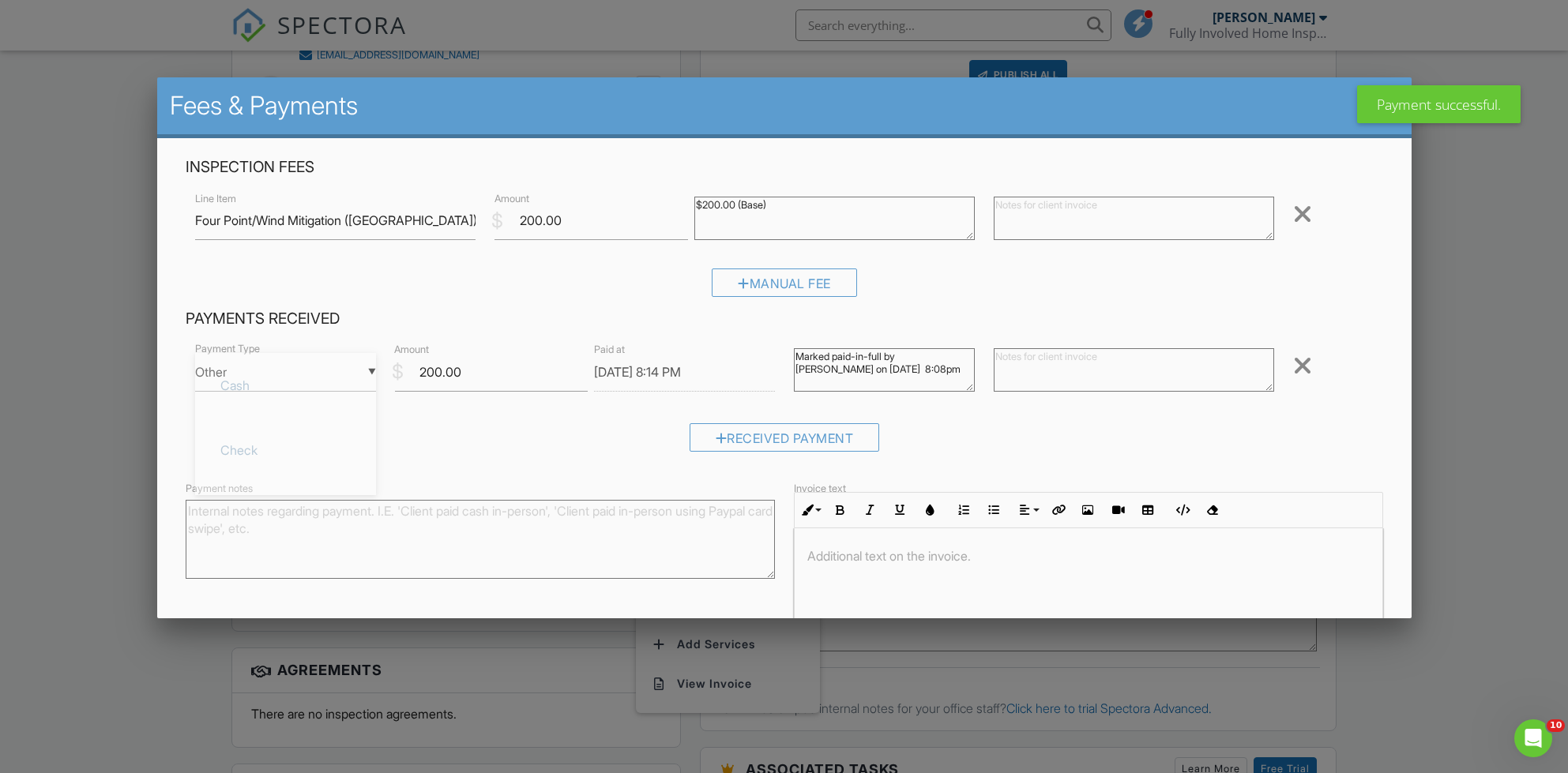
scroll to position [116, 0]
click at [371, 385] on div "▼ Other Cash Check On-Site Card Other Cash Check On-Site Card Other" at bounding box center [286, 372] width 181 height 39
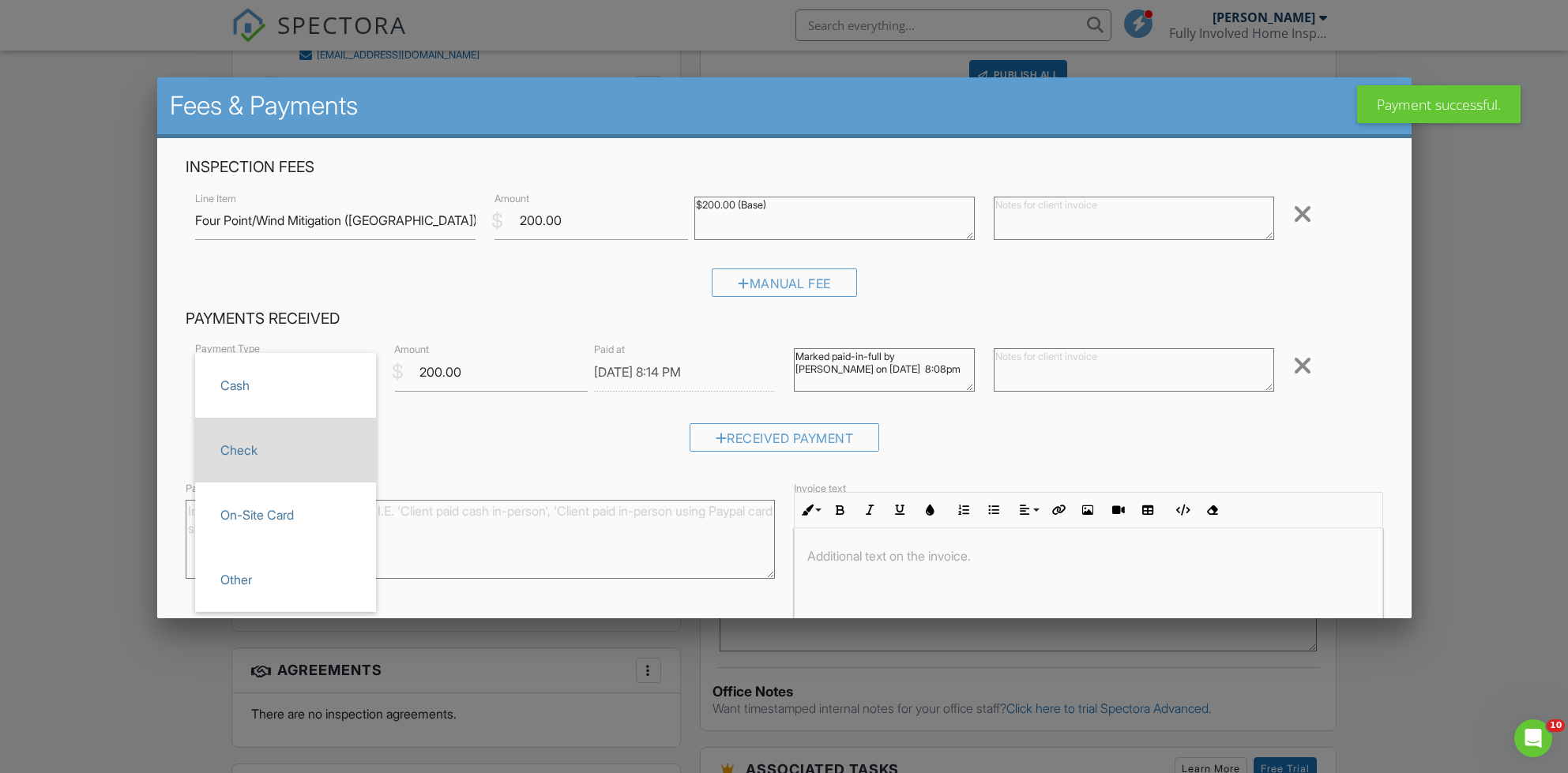
click at [348, 427] on li "Check" at bounding box center [286, 449] width 181 height 65
type input "Check"
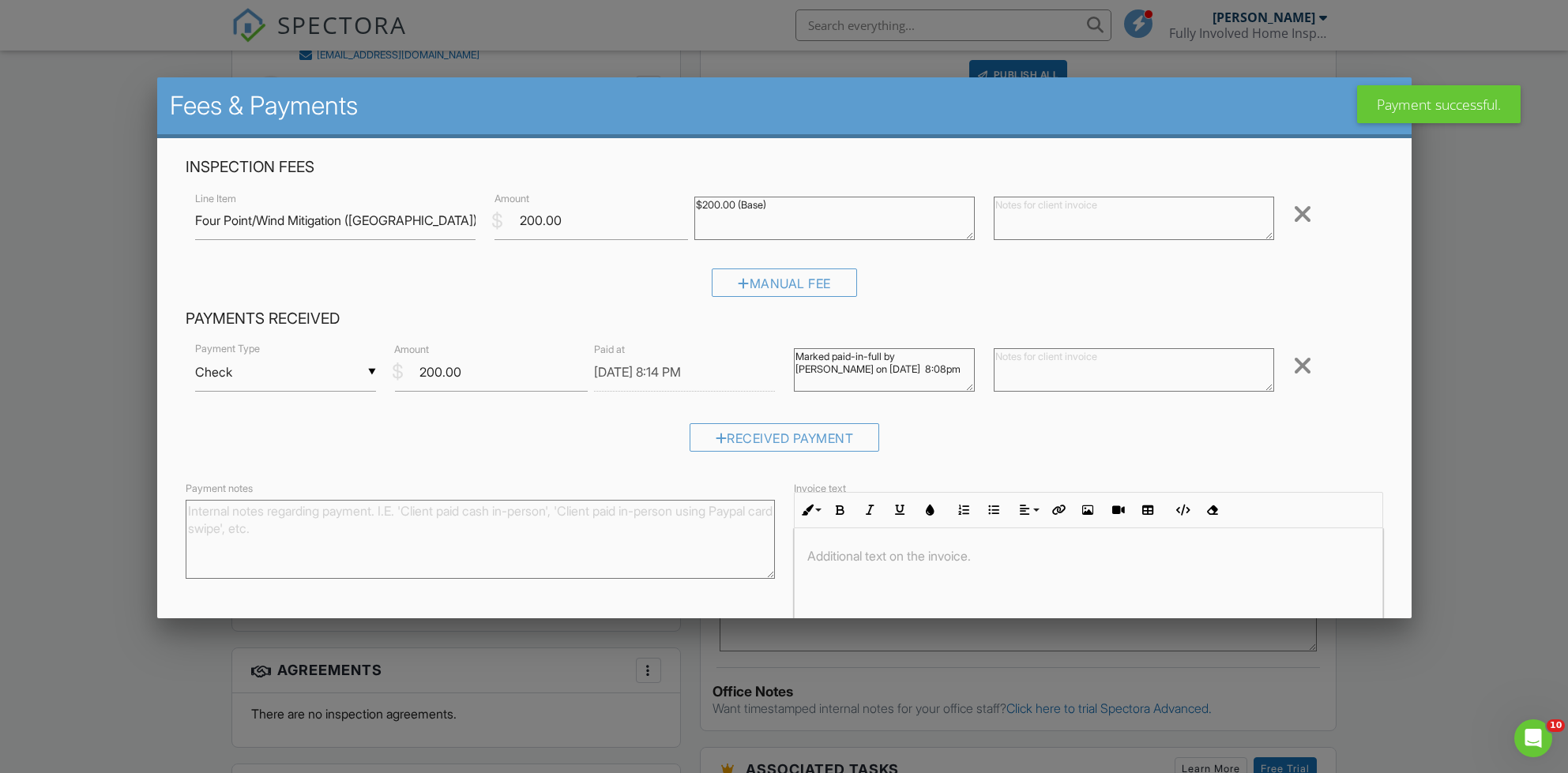
click at [383, 428] on div "Received Payment" at bounding box center [784, 443] width 1197 height 40
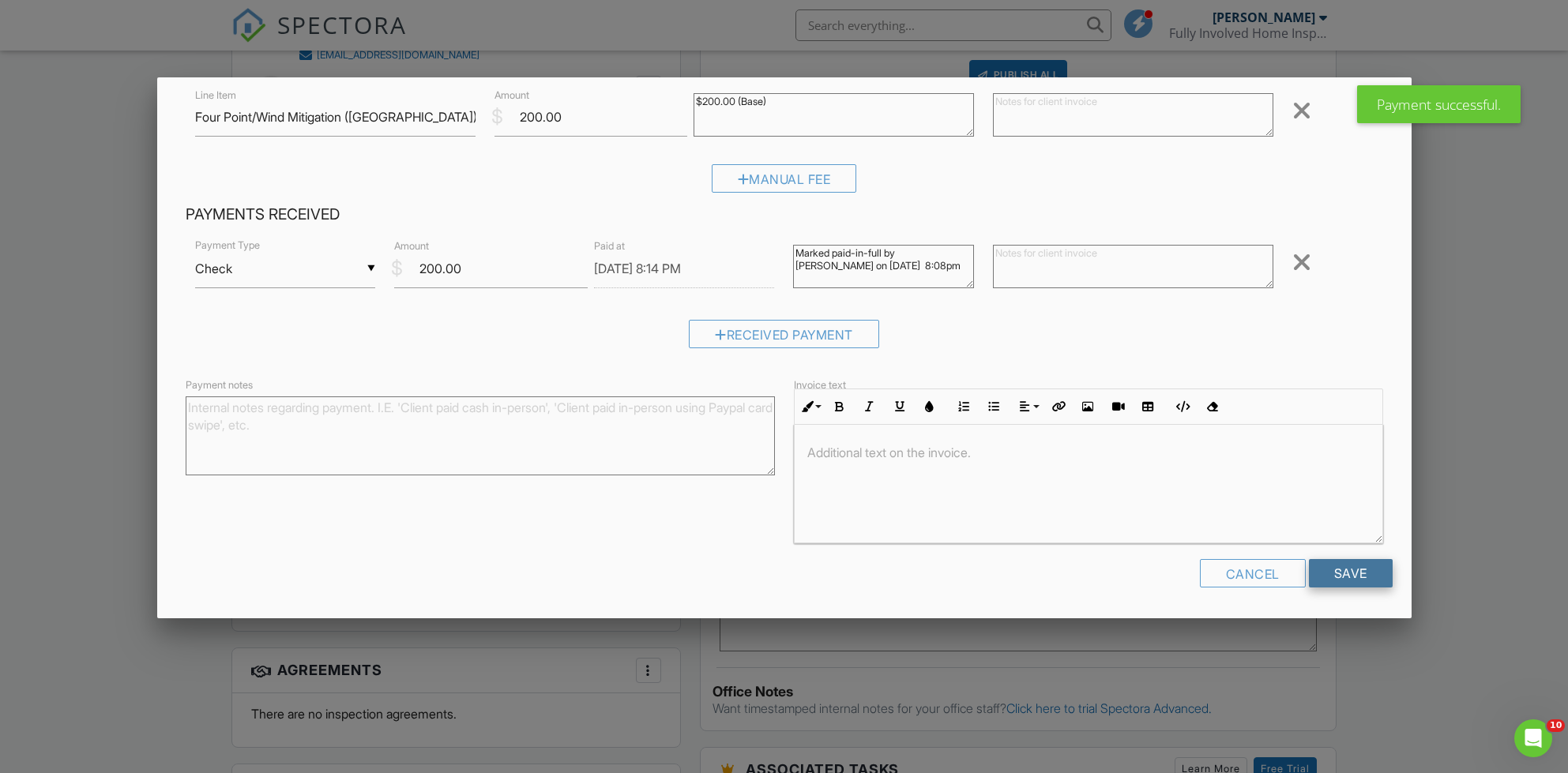
click at [1340, 573] on input "Save" at bounding box center [1351, 573] width 84 height 29
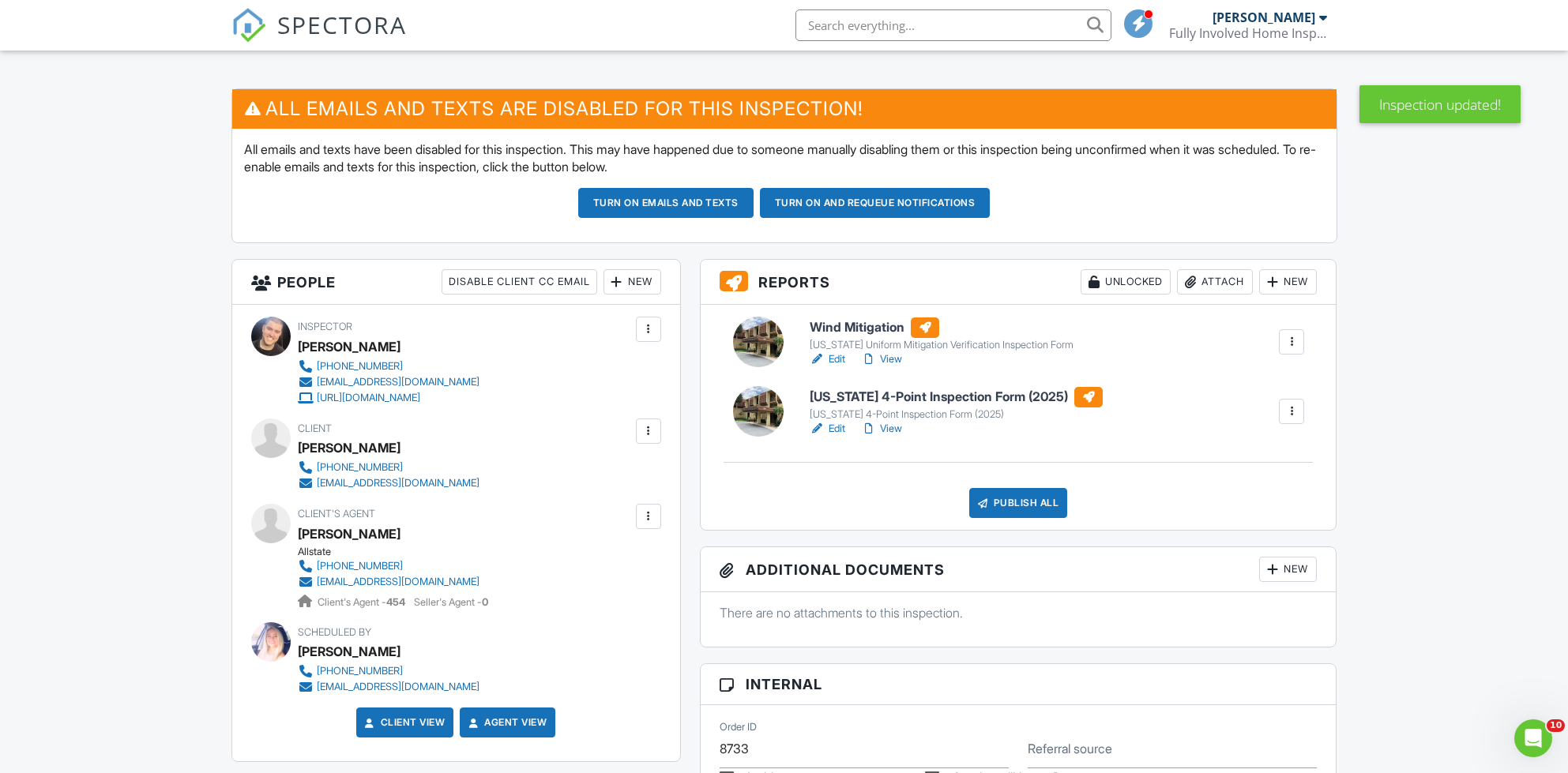
scroll to position [165, 0]
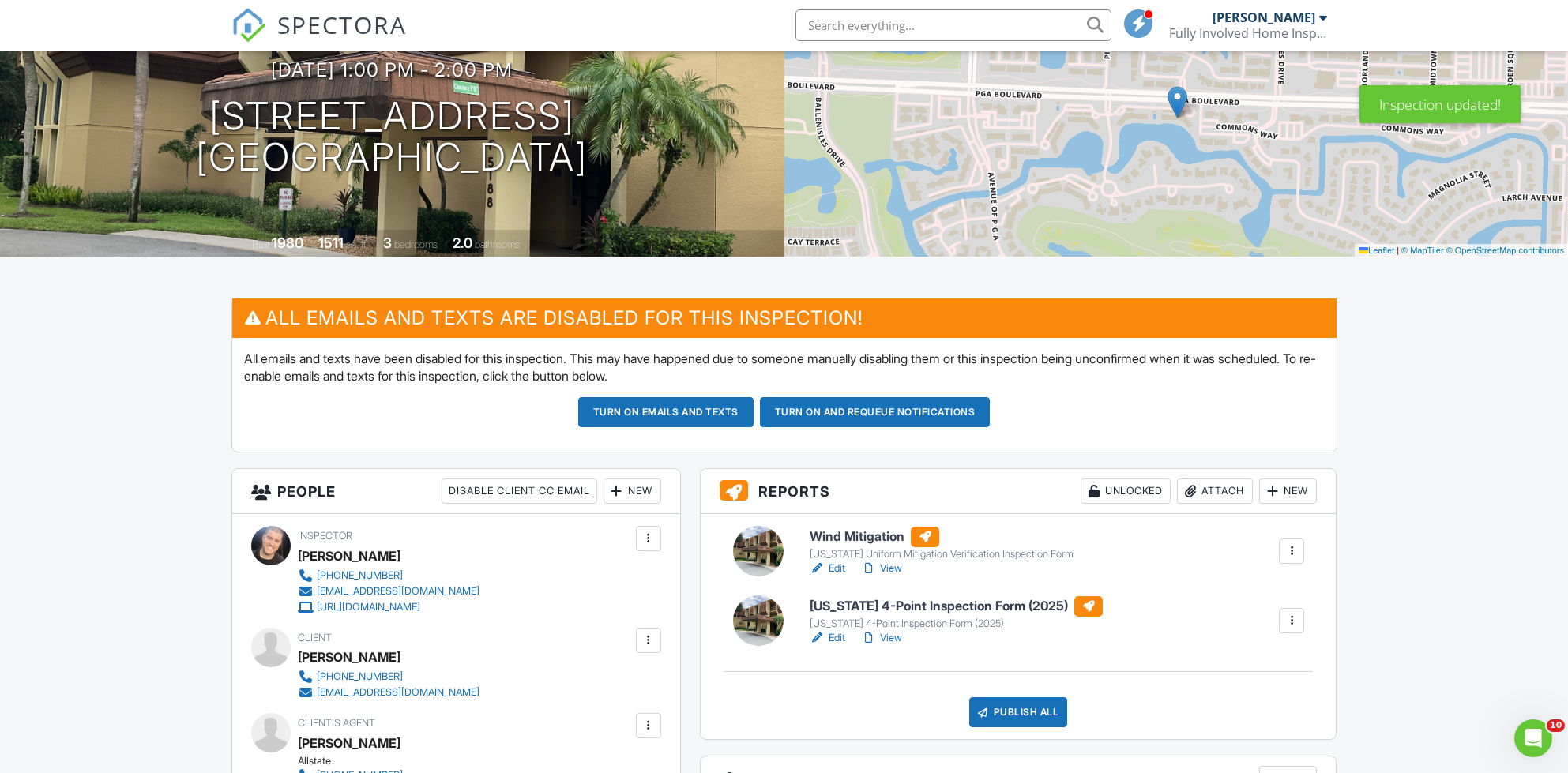
click at [974, 711] on div "Publish All" at bounding box center [1019, 712] width 99 height 30
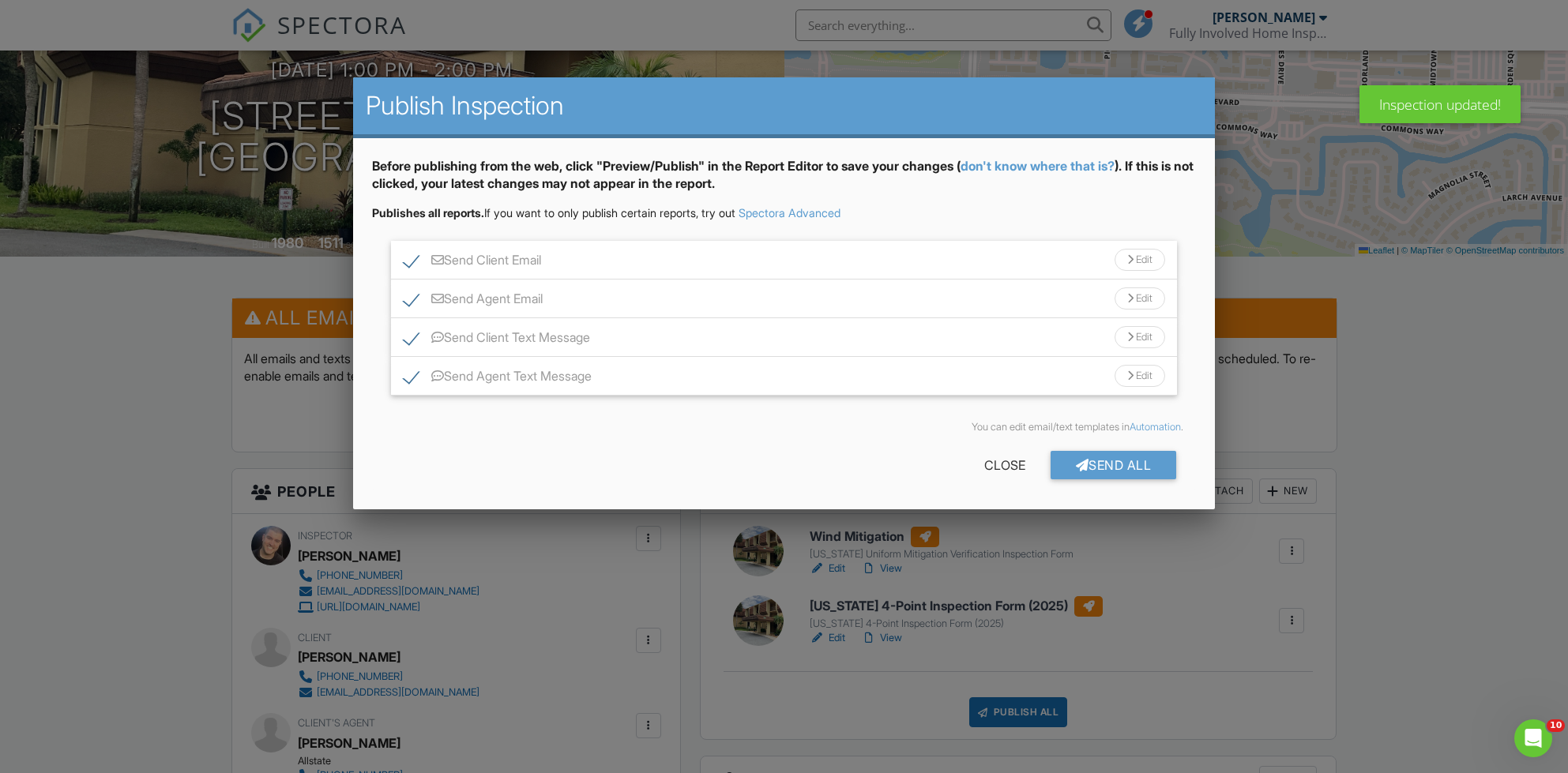
click at [548, 373] on label "Send Agent Text Message" at bounding box center [497, 379] width 188 height 20
checkbox input "false"
click at [1087, 463] on div "Send All" at bounding box center [1113, 465] width 126 height 29
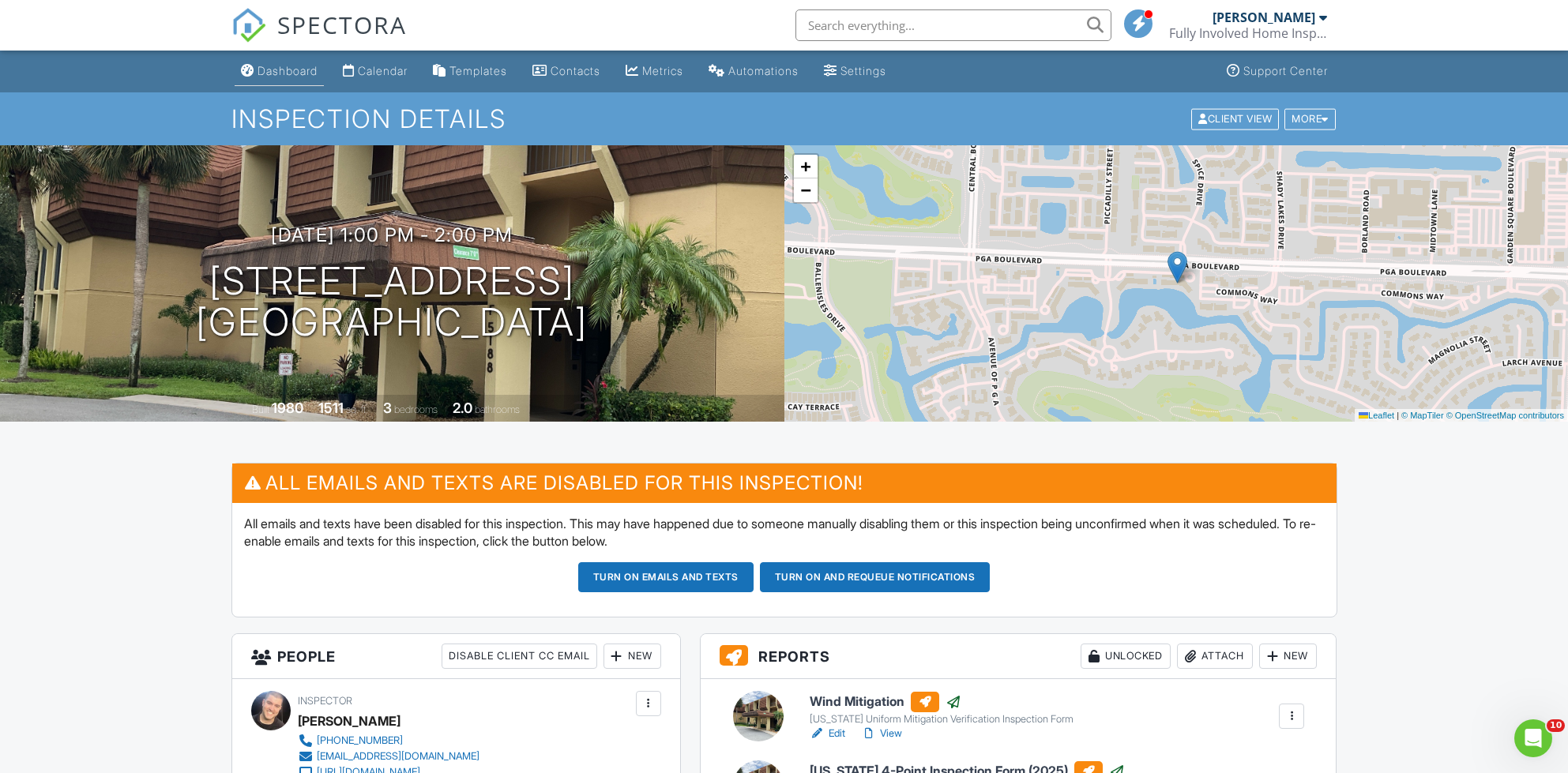
click at [268, 74] on div "Dashboard" at bounding box center [287, 71] width 60 height 13
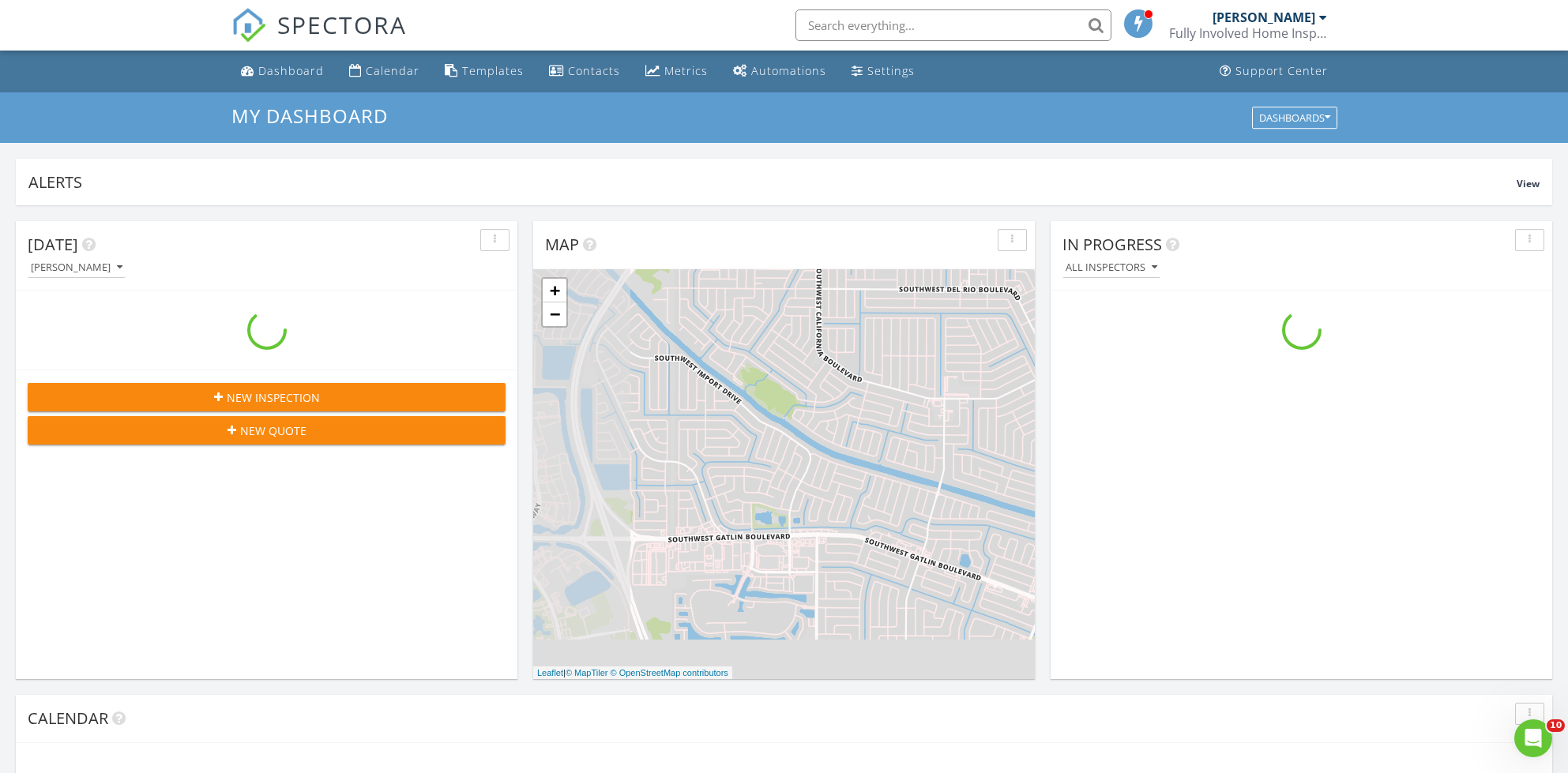
scroll to position [1438, 1569]
